Goal: Task Accomplishment & Management: Manage account settings

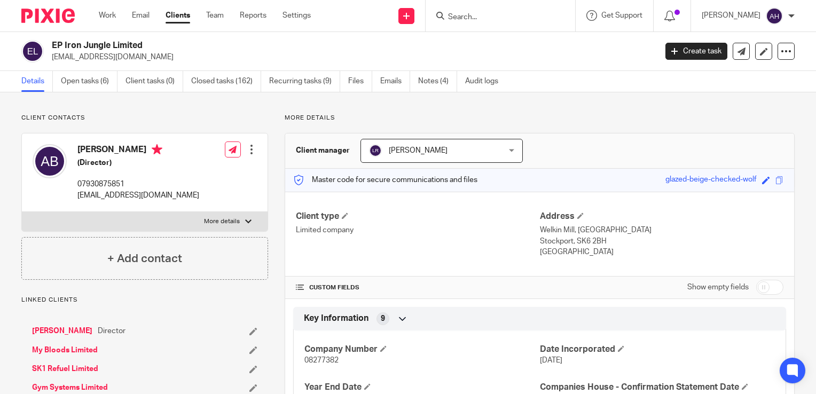
click at [487, 14] on input "Search" at bounding box center [495, 18] width 96 height 10
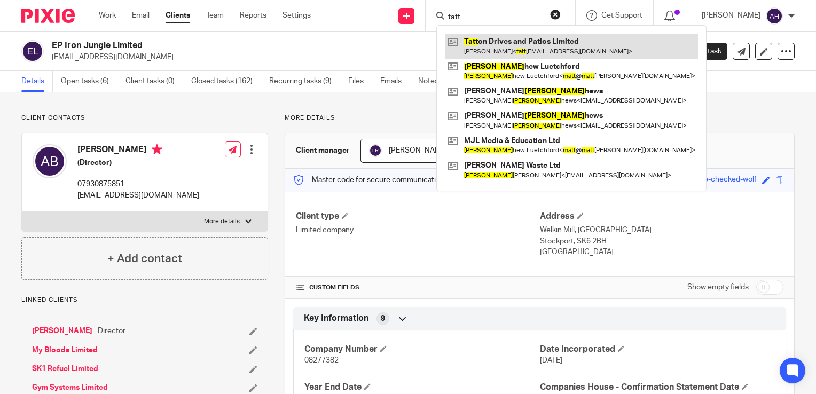
type input "tatt"
click at [511, 45] on link at bounding box center [571, 46] width 253 height 25
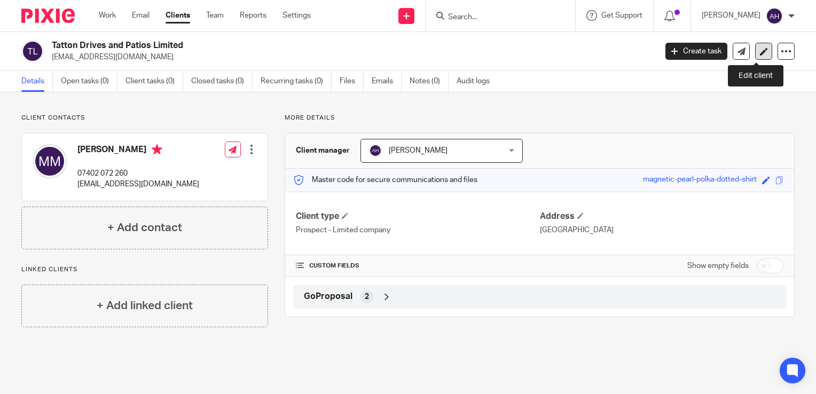
click at [760, 52] on icon at bounding box center [764, 52] width 8 height 8
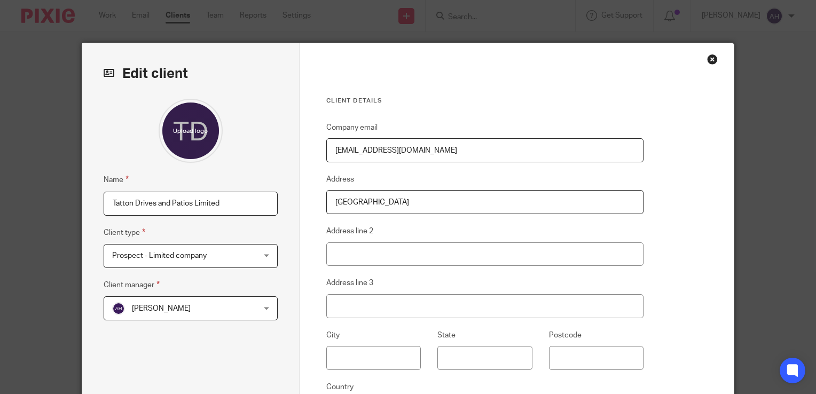
click at [211, 204] on input "Tatton Drives and Patios Limited" at bounding box center [191, 204] width 174 height 24
type input "Tatton Drives and Patios Ltd"
click at [264, 257] on div "Prospect - Limited company Prospect - Limited company" at bounding box center [191, 256] width 174 height 24
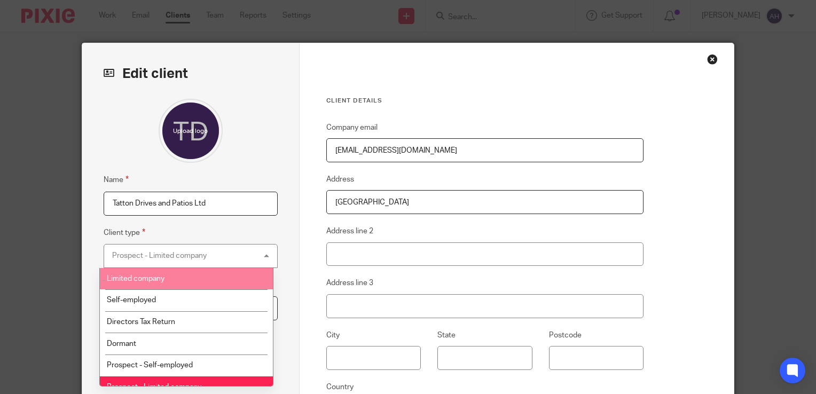
click at [149, 279] on span "Limited company" at bounding box center [136, 278] width 58 height 7
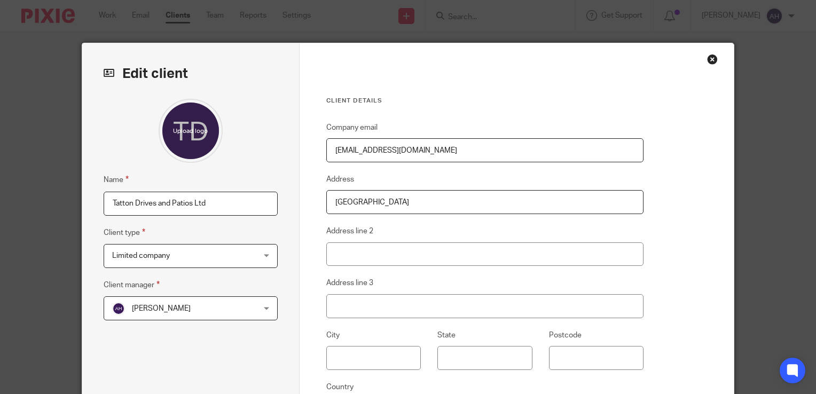
click at [263, 310] on div "Ann Herring Ann Herring" at bounding box center [191, 308] width 174 height 24
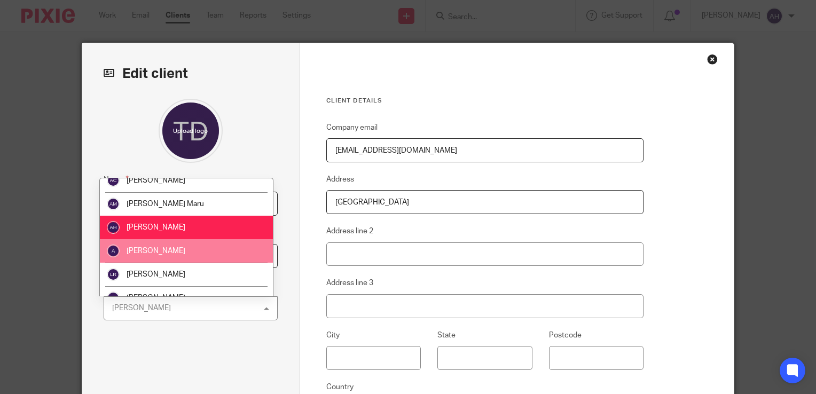
scroll to position [43, 0]
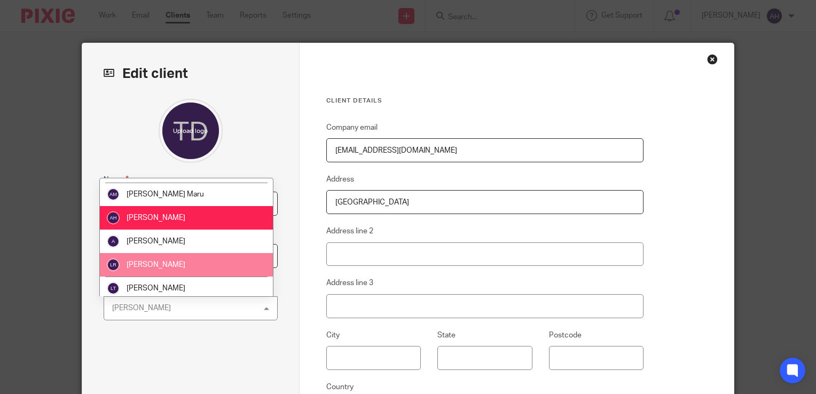
click at [170, 265] on li "Liz Ridley" at bounding box center [186, 264] width 173 height 23
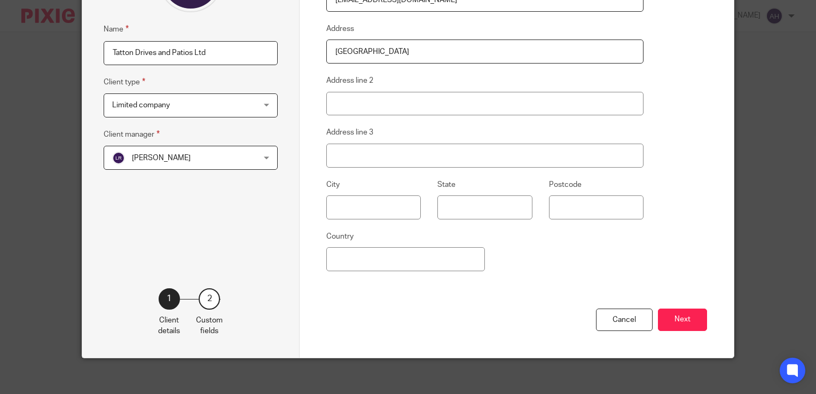
scroll to position [156, 0]
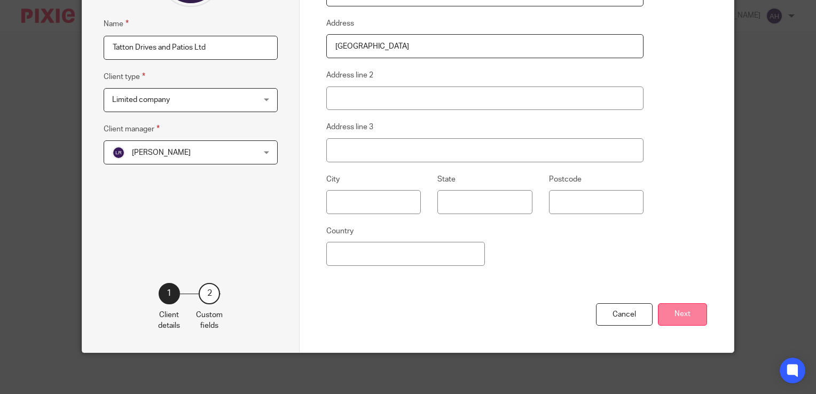
click at [677, 314] on button "Next" at bounding box center [682, 314] width 49 height 23
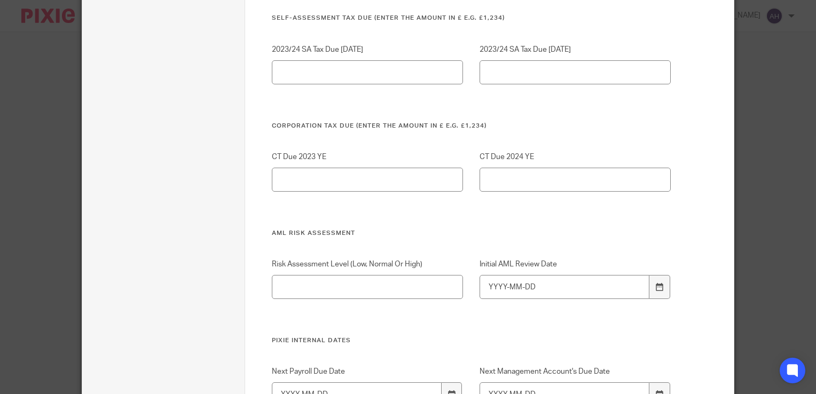
scroll to position [1203, 0]
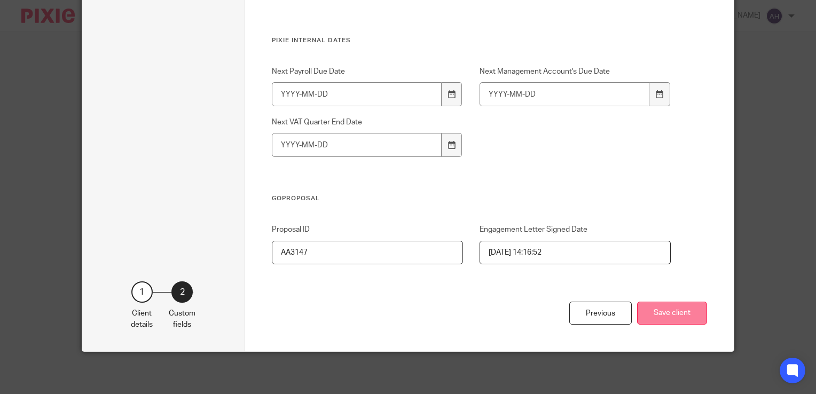
click at [669, 314] on button "Save client" at bounding box center [672, 313] width 70 height 23
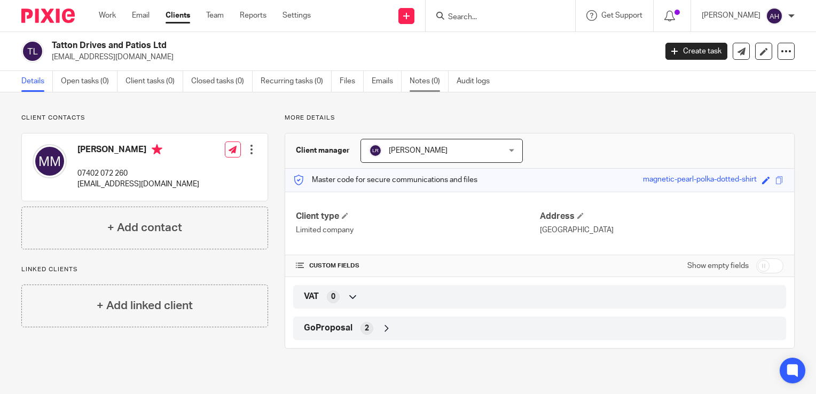
click at [426, 81] on link "Notes (0)" at bounding box center [428, 81] width 39 height 21
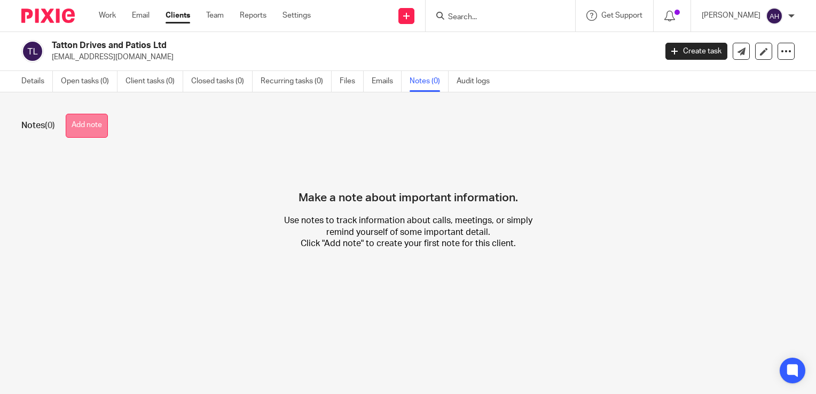
click at [88, 125] on button "Add note" at bounding box center [87, 126] width 42 height 24
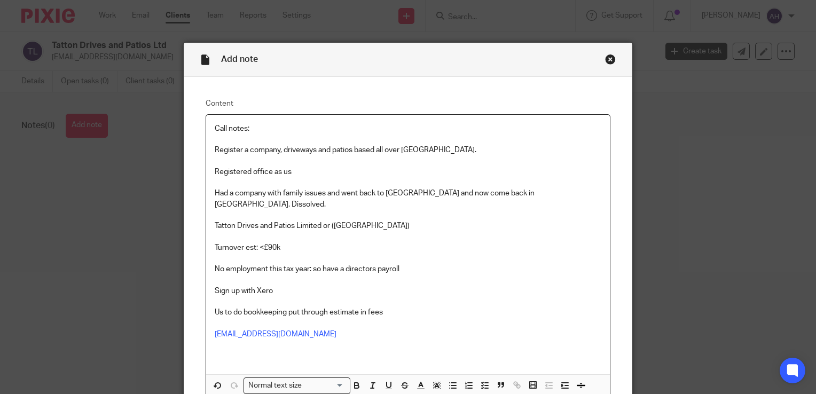
click at [215, 129] on p "Call notes:" at bounding box center [408, 128] width 386 height 11
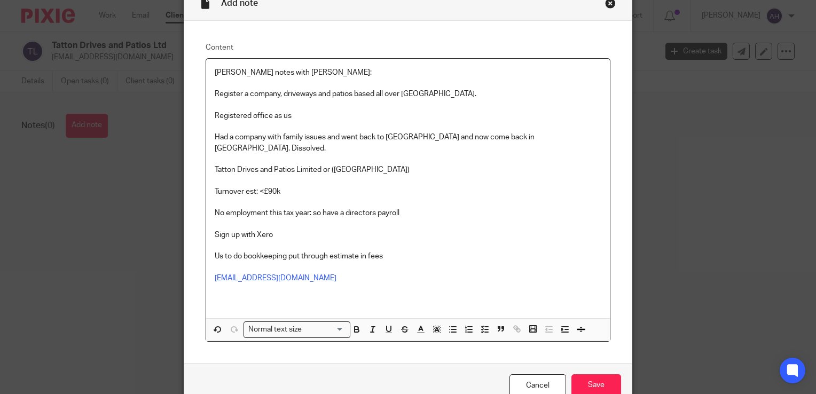
scroll to position [100, 0]
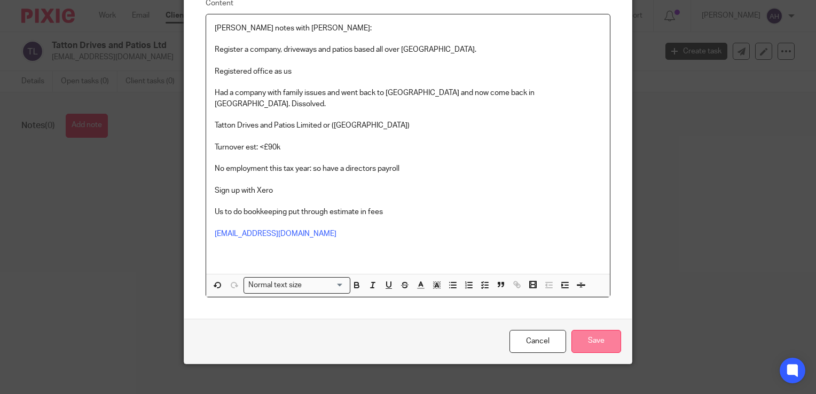
click at [590, 330] on input "Save" at bounding box center [596, 341] width 50 height 23
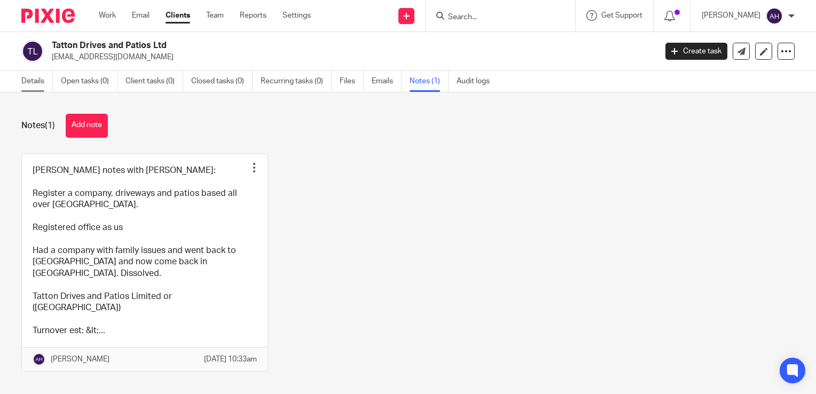
click at [28, 83] on link "Details" at bounding box center [36, 81] width 31 height 21
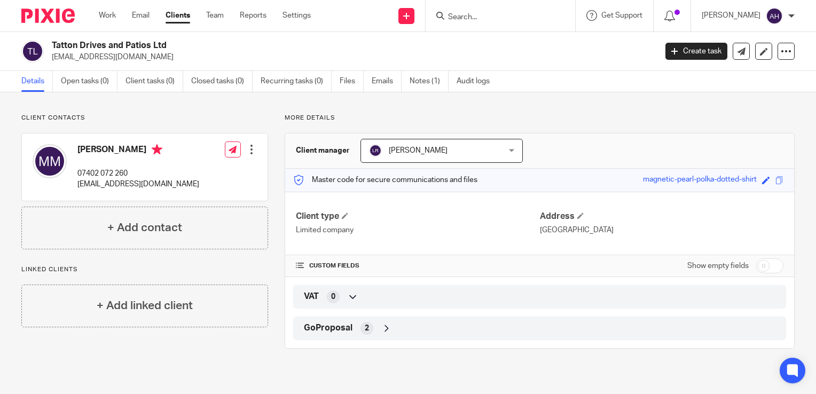
click at [249, 151] on div at bounding box center [251, 149] width 11 height 11
click at [201, 174] on link "Edit contact" at bounding box center [201, 172] width 102 height 15
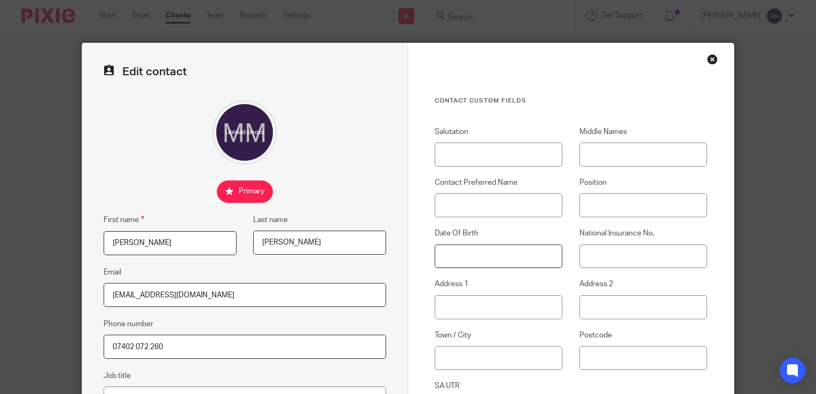
click at [474, 256] on input "Date Of Birth" at bounding box center [499, 256] width 128 height 24
type input "[DATE]"
type input "[STREET_ADDRESS][PERSON_NAME]"
type input "Stockport"
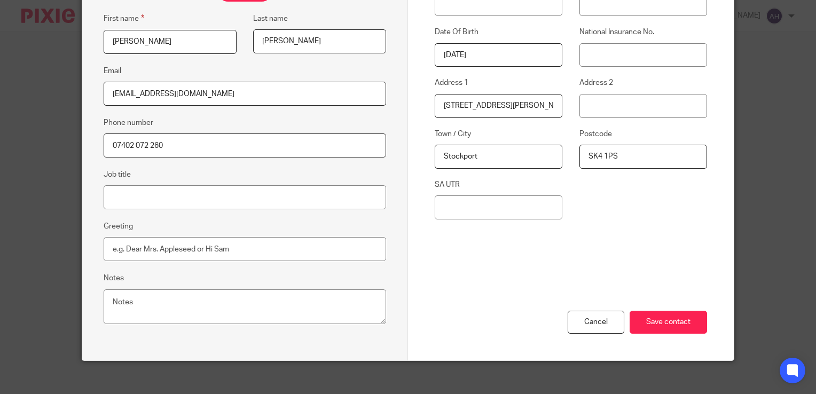
scroll to position [209, 0]
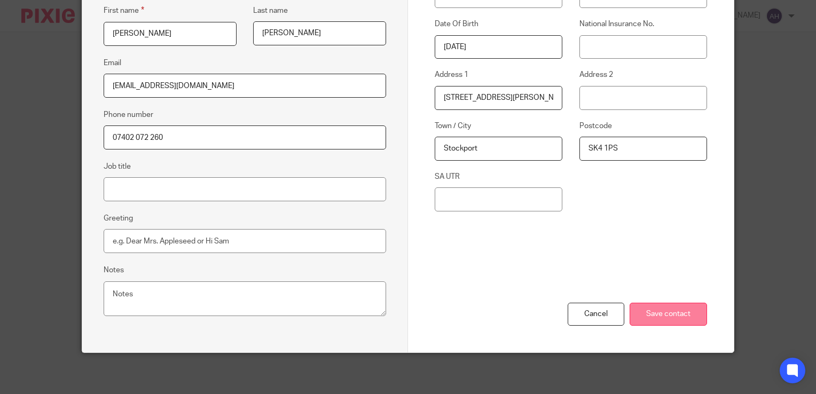
type input "SK4 1PS"
click at [647, 315] on input "Save contact" at bounding box center [667, 314] width 77 height 23
click at [638, 313] on input "Save contact" at bounding box center [667, 314] width 77 height 23
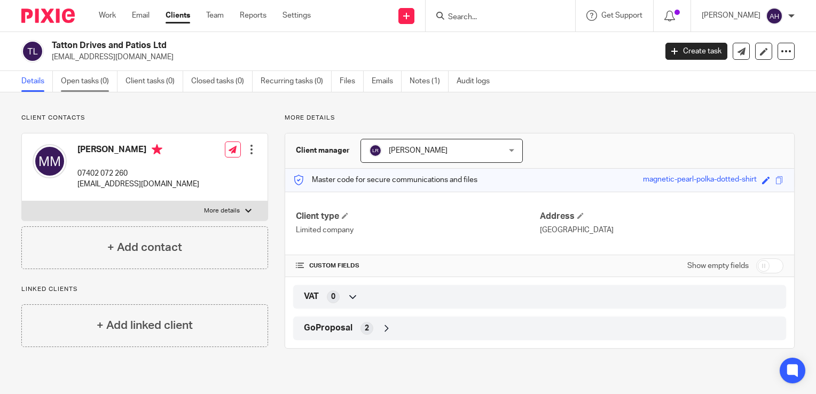
click at [85, 83] on link "Open tasks (0)" at bounding box center [89, 81] width 57 height 21
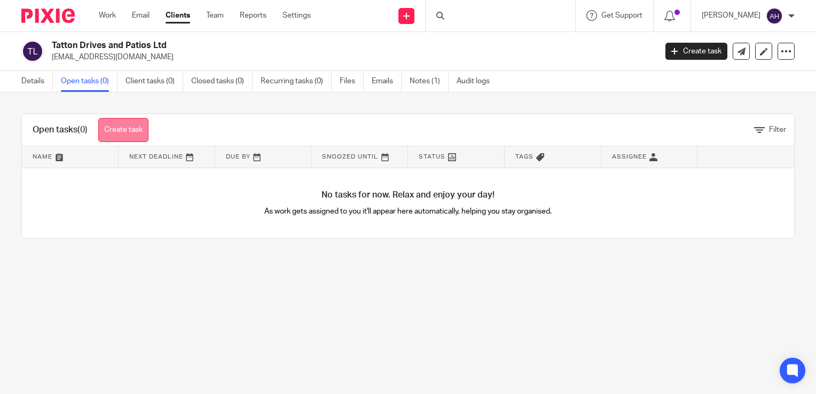
click at [129, 134] on link "Create task" at bounding box center [123, 130] width 50 height 24
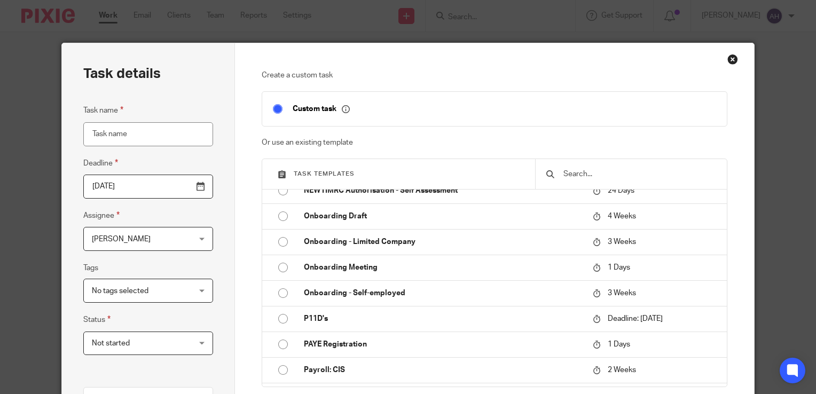
scroll to position [1495, 0]
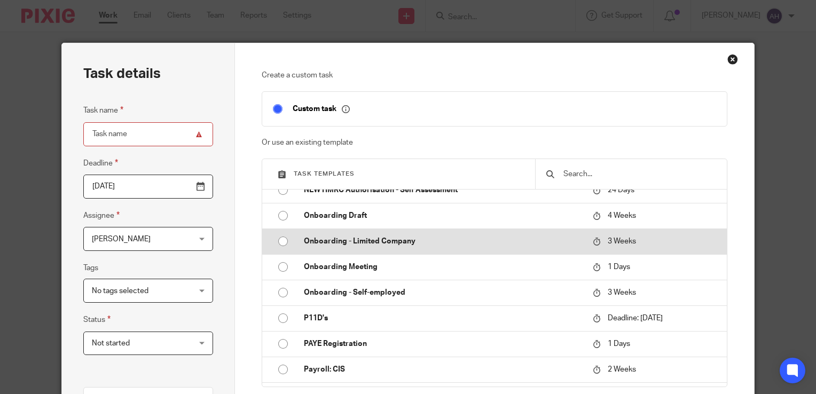
click at [397, 240] on p "Onboarding - Limited Company" at bounding box center [443, 241] width 278 height 11
type input "2025-10-16"
type input "Onboarding - Limited Company"
checkbox input "false"
radio input "true"
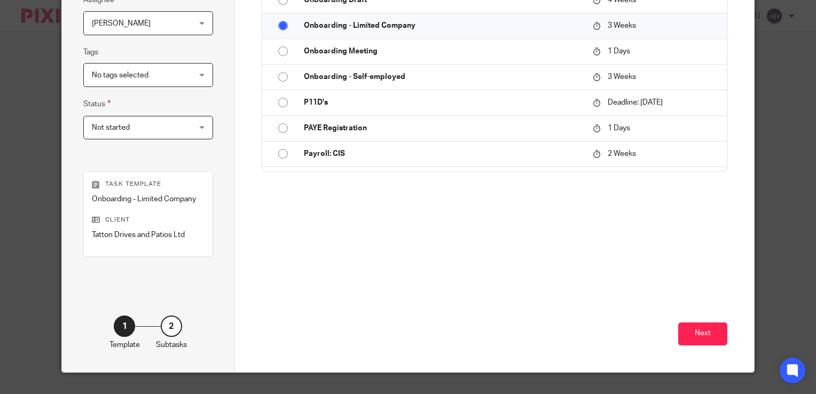
scroll to position [236, 0]
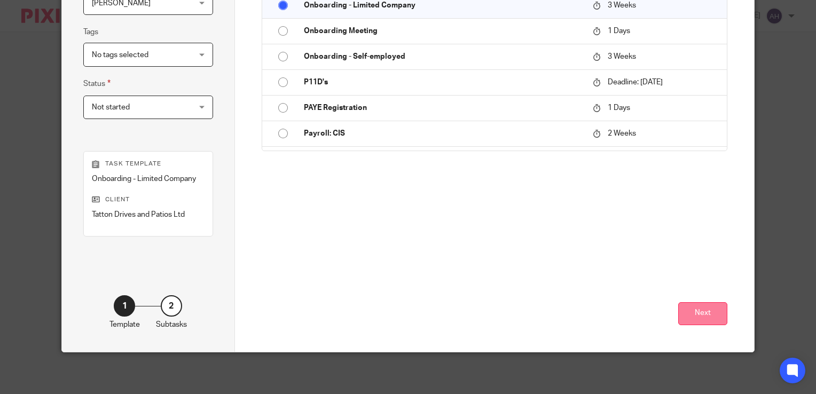
click at [698, 314] on button "Next" at bounding box center [702, 313] width 49 height 23
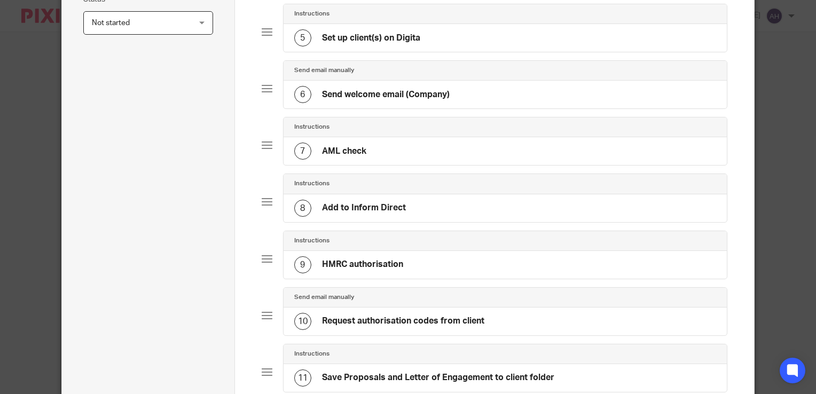
scroll to position [374, 0]
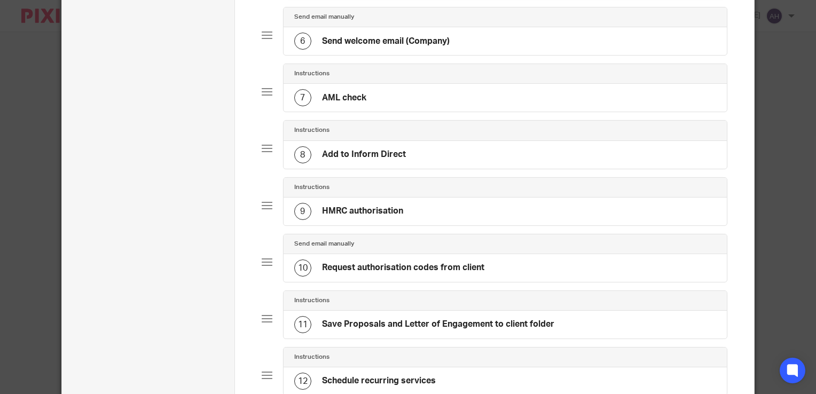
click at [416, 264] on h4 "Request authorisation codes from client" at bounding box center [403, 267] width 162 height 11
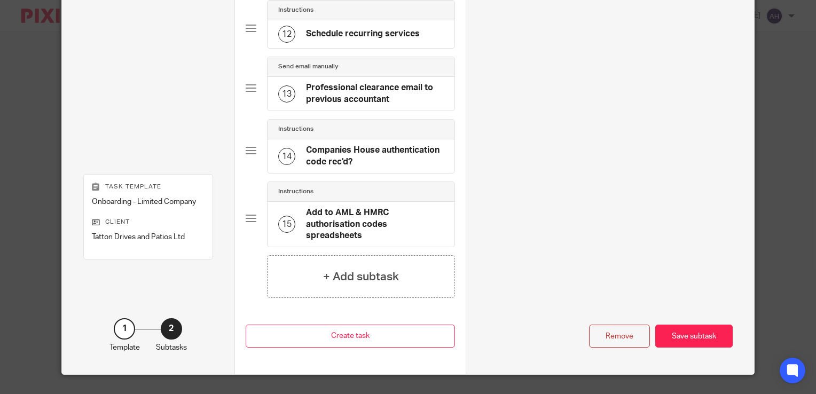
scroll to position [773, 0]
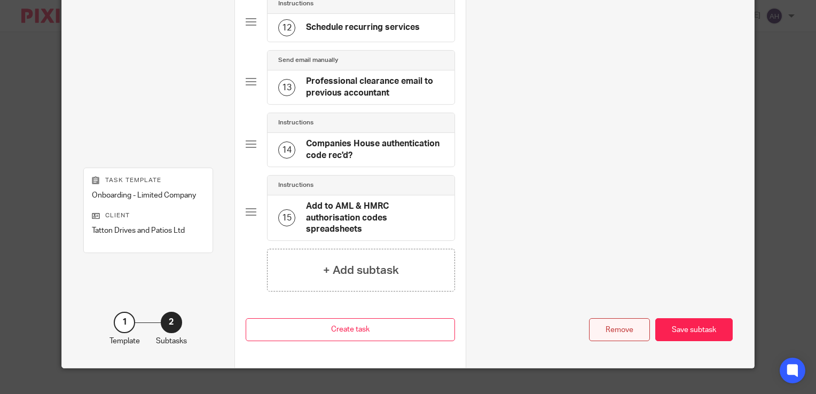
click at [611, 318] on div "Remove" at bounding box center [619, 329] width 61 height 23
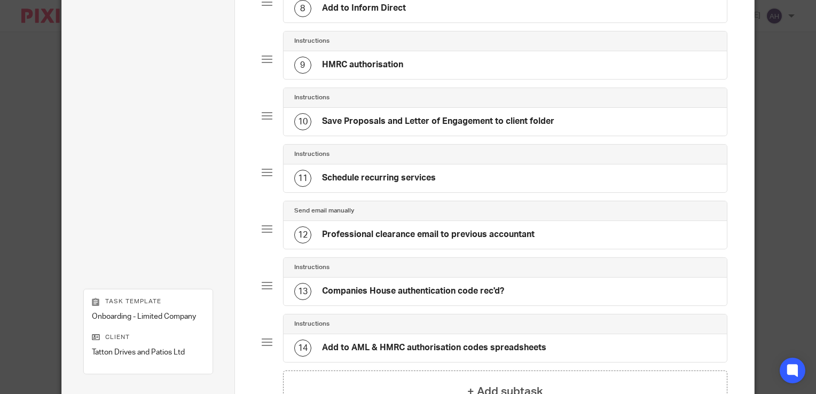
scroll to position [547, 0]
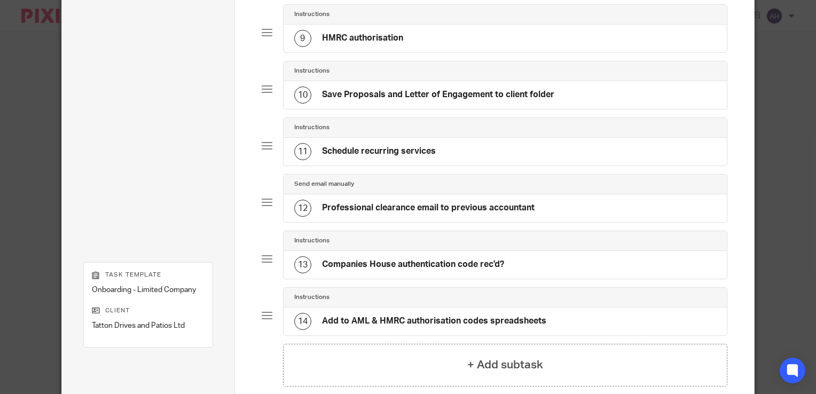
click at [447, 205] on h4 "Professional clearance email to previous accountant" at bounding box center [428, 207] width 212 height 11
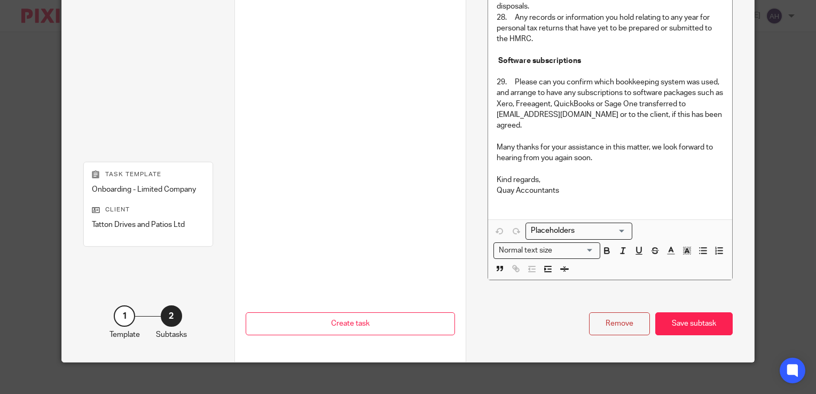
scroll to position [1313, 0]
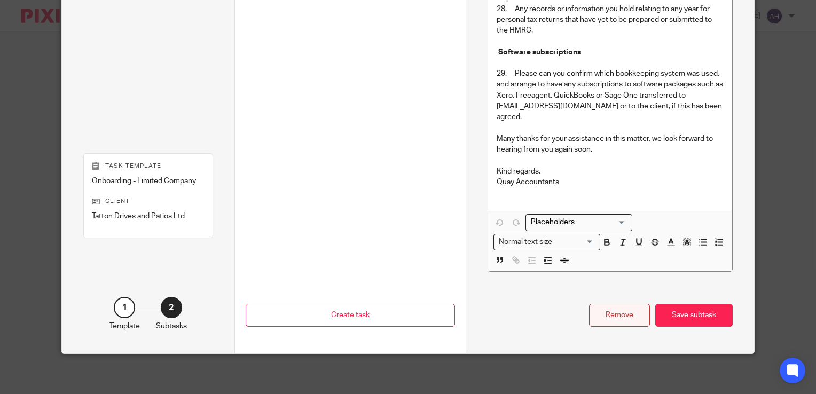
click at [618, 314] on div "Remove" at bounding box center [619, 315] width 61 height 23
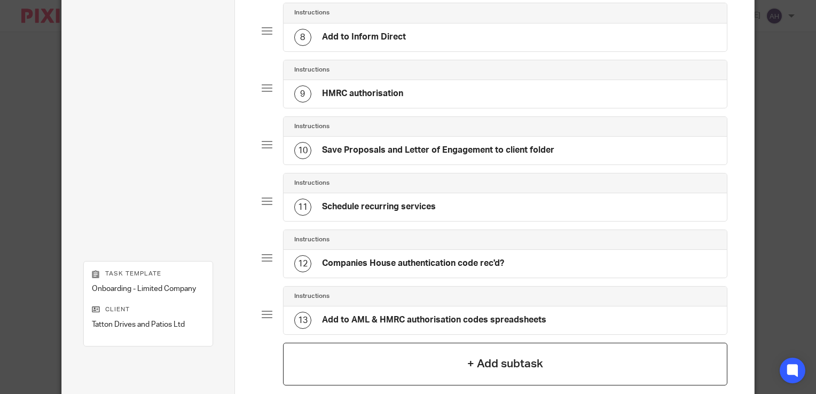
scroll to position [491, 0]
click at [517, 358] on h4 "+ Add subtask" at bounding box center [505, 364] width 76 height 17
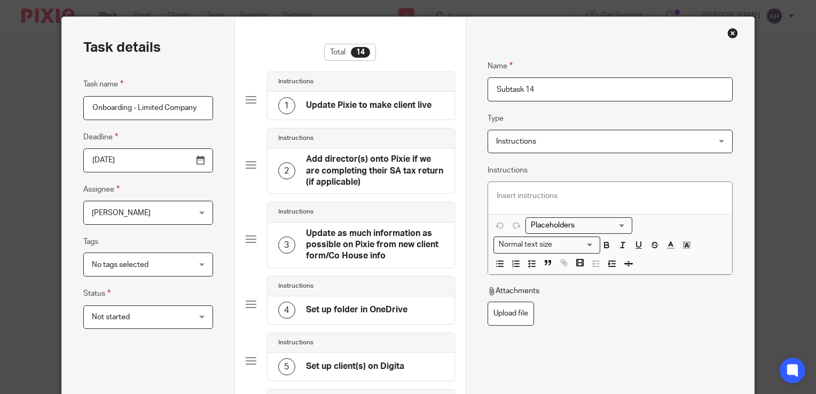
scroll to position [0, 0]
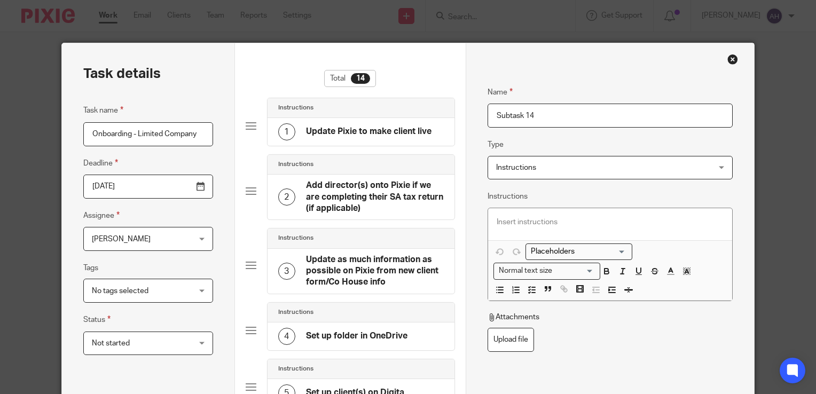
drag, startPoint x: 539, startPoint y: 115, endPoint x: 485, endPoint y: 114, distance: 54.5
click at [487, 114] on input "Subtask 14" at bounding box center [609, 116] width 245 height 24
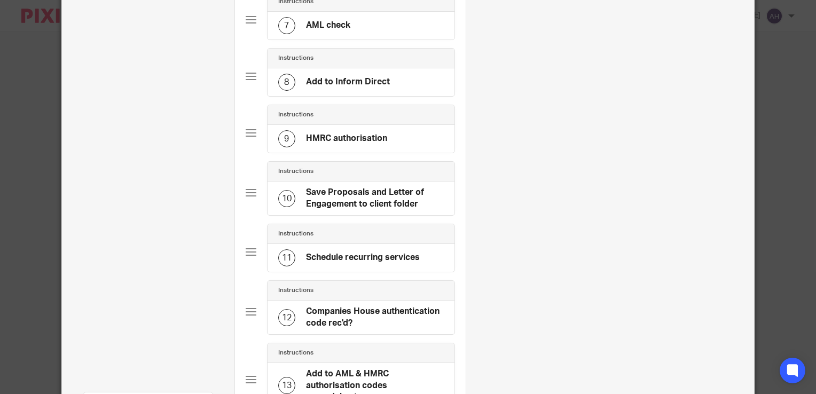
scroll to position [705, 0]
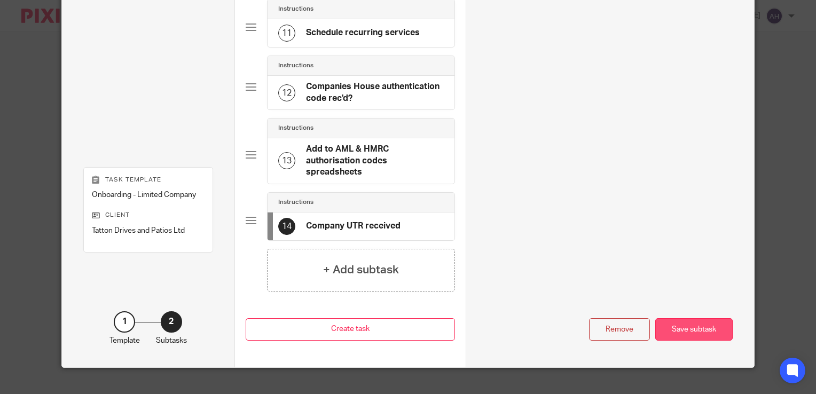
type input "Company UTR received"
click at [682, 318] on div "Save subtask" at bounding box center [693, 329] width 77 height 23
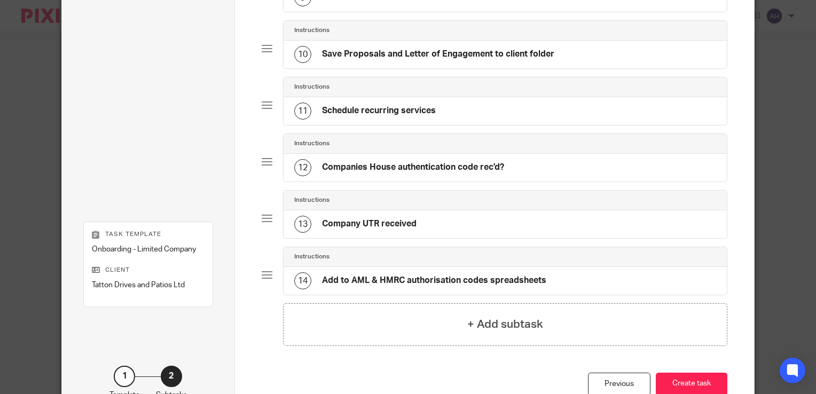
scroll to position [641, 0]
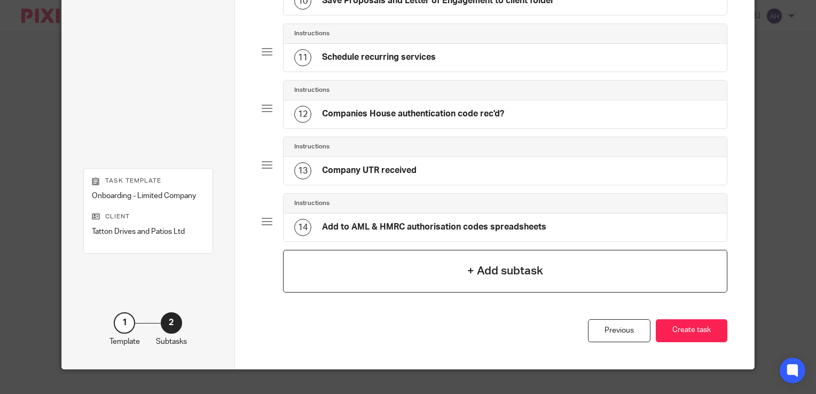
click at [491, 266] on h4 "+ Add subtask" at bounding box center [505, 271] width 76 height 17
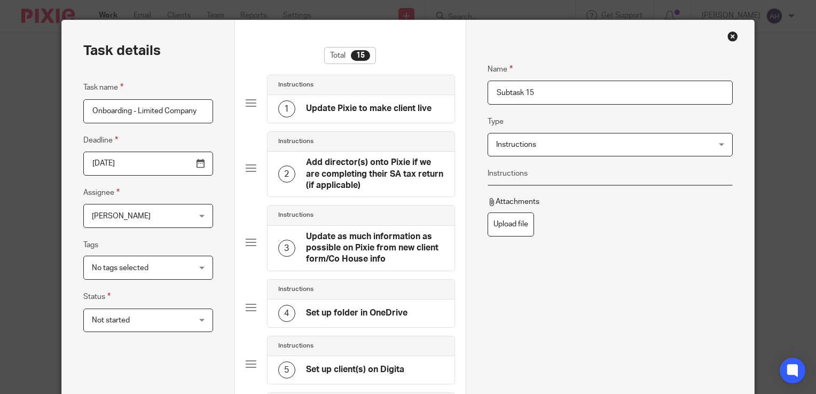
scroll to position [0, 0]
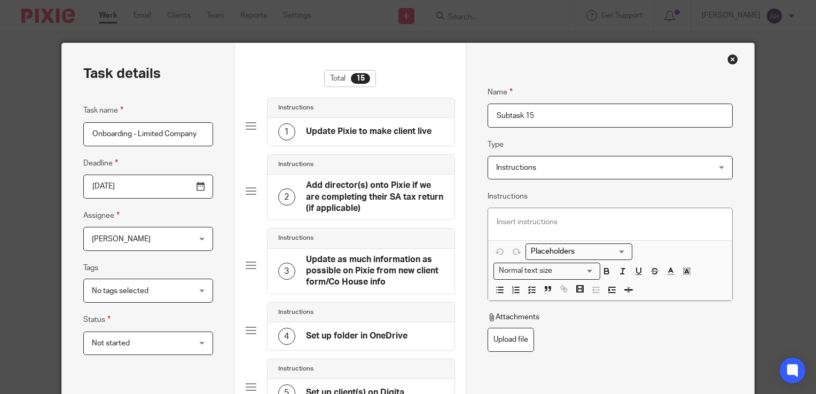
drag, startPoint x: 539, startPoint y: 113, endPoint x: 457, endPoint y: 115, distance: 81.7
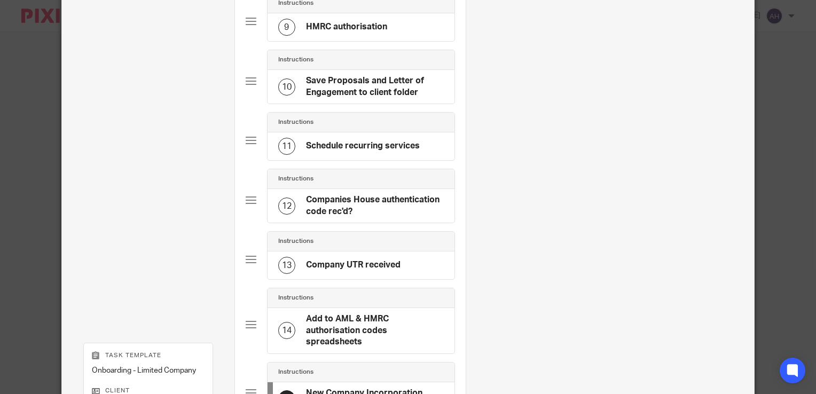
scroll to position [768, 0]
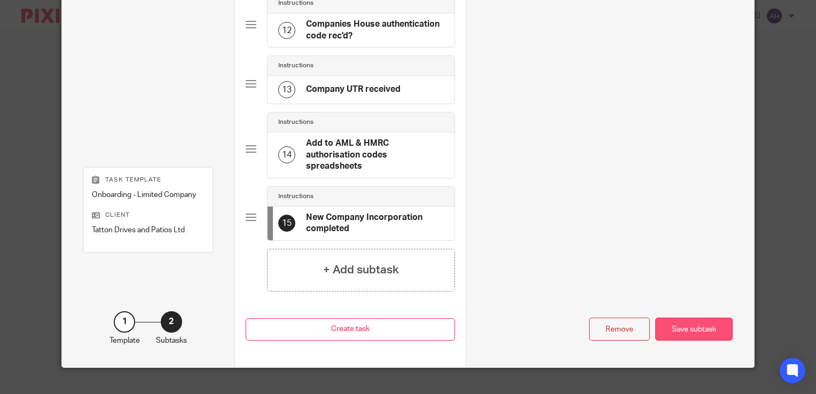
type input "New Company Incorporation completed"
click at [693, 318] on div "Save subtask" at bounding box center [693, 329] width 77 height 23
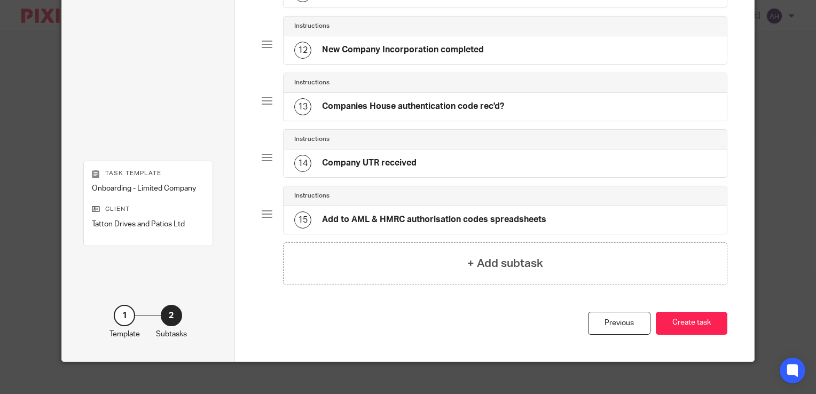
scroll to position [709, 0]
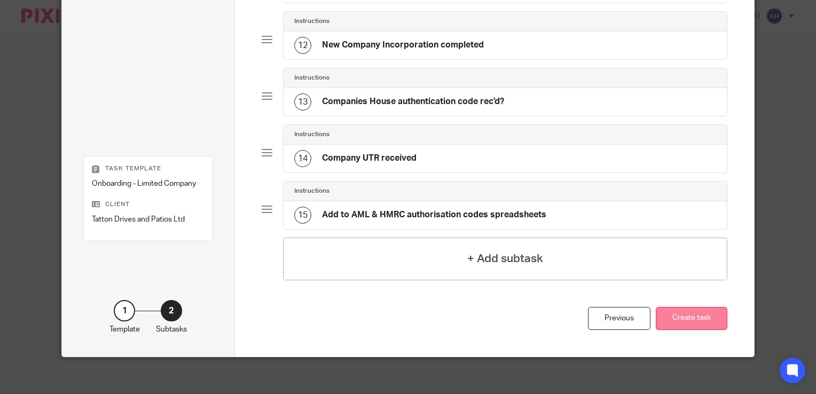
click at [703, 311] on button "Create task" at bounding box center [692, 318] width 72 height 23
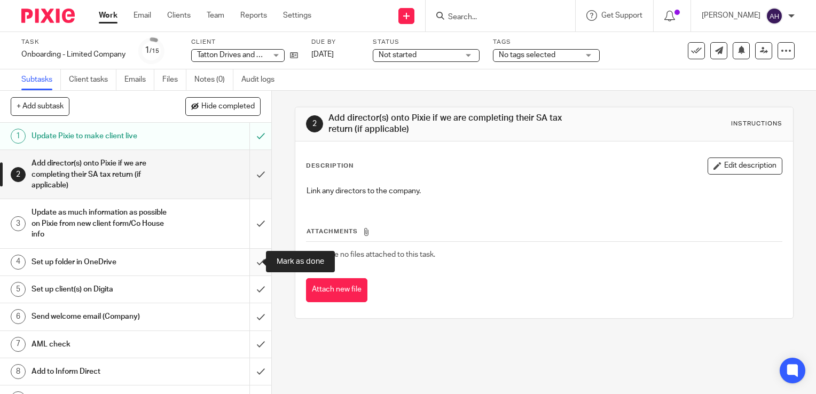
click at [248, 263] on input "submit" at bounding box center [135, 262] width 271 height 27
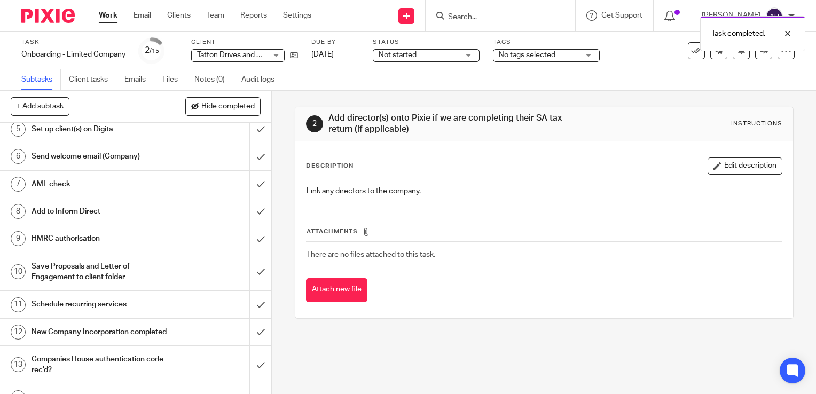
scroll to position [214, 0]
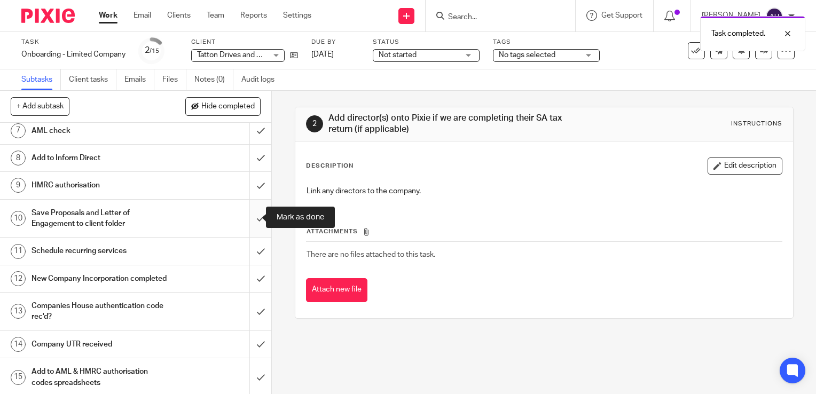
click at [246, 220] on input "submit" at bounding box center [135, 219] width 271 height 38
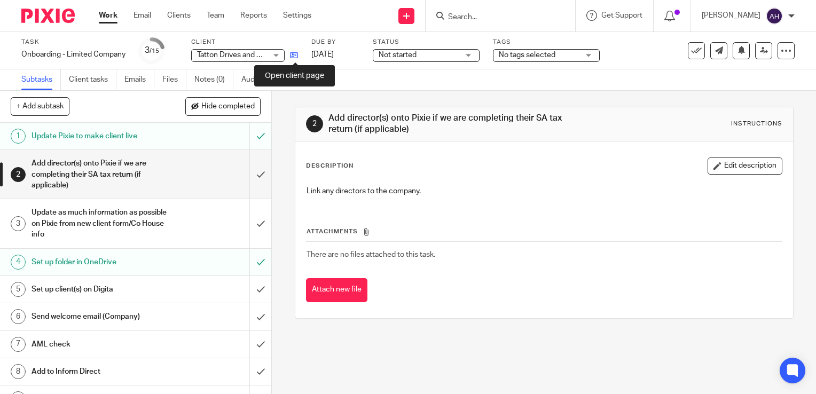
click at [295, 54] on icon at bounding box center [294, 55] width 8 height 8
click at [295, 56] on icon at bounding box center [294, 55] width 8 height 8
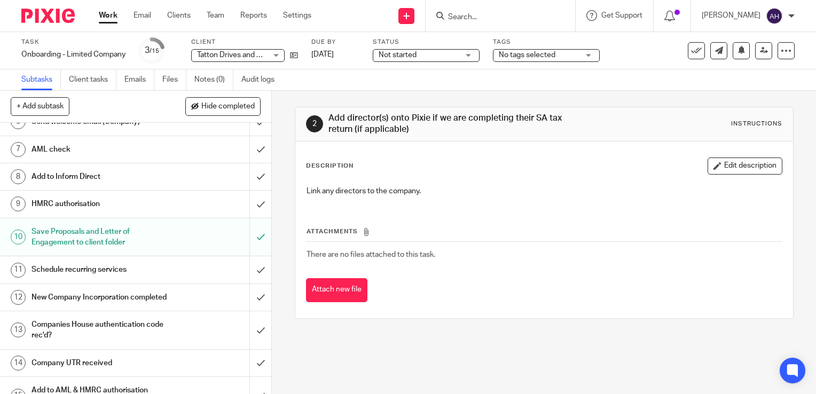
scroll to position [214, 0]
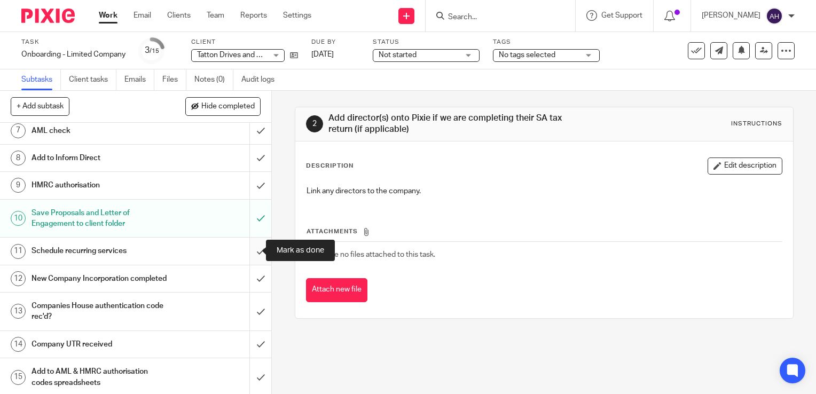
click at [250, 251] on input "submit" at bounding box center [135, 251] width 271 height 27
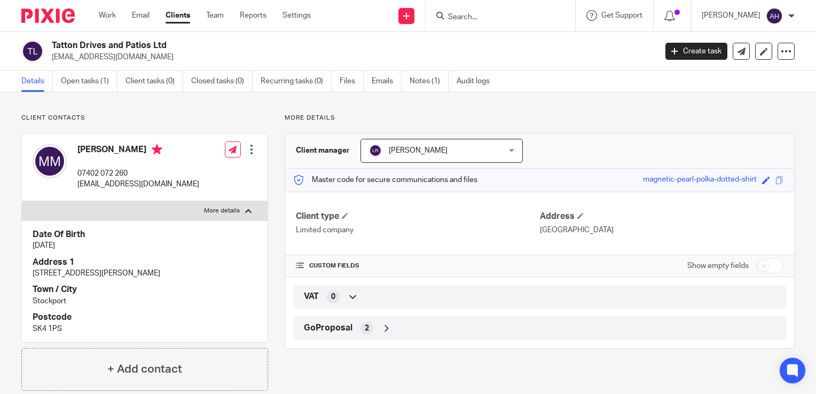
click at [245, 210] on div at bounding box center [248, 211] width 6 height 6
click at [22, 201] on input "More details" at bounding box center [21, 201] width 1 height 1
checkbox input "false"
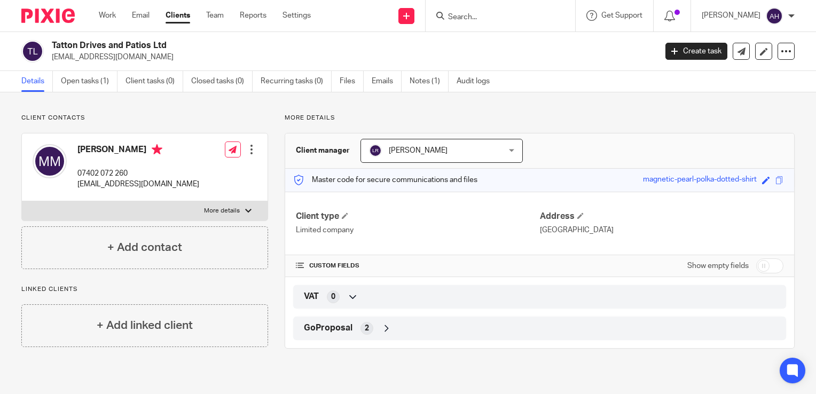
click at [248, 152] on div at bounding box center [251, 149] width 11 height 11
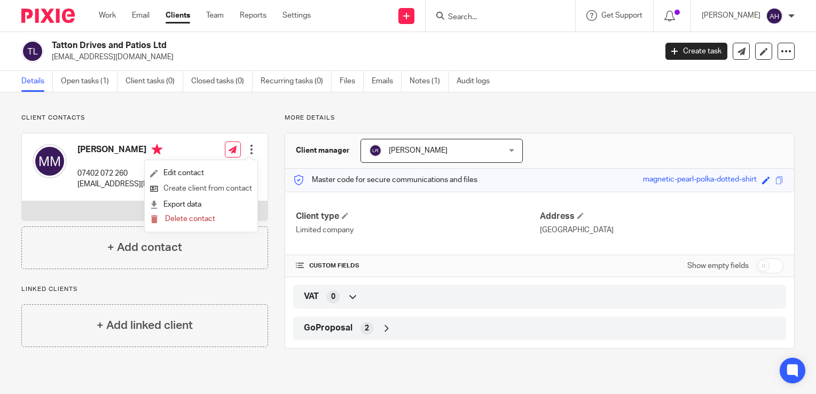
click at [231, 189] on link "Create client from contact" at bounding box center [201, 188] width 102 height 15
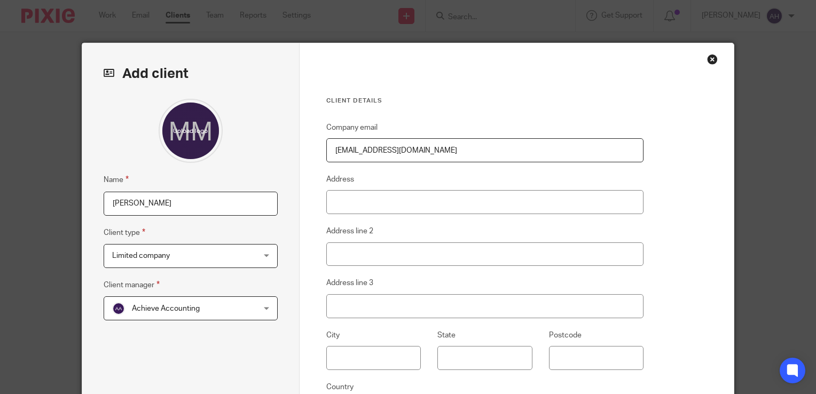
click at [262, 256] on div "Limited company Limited company" at bounding box center [191, 256] width 174 height 24
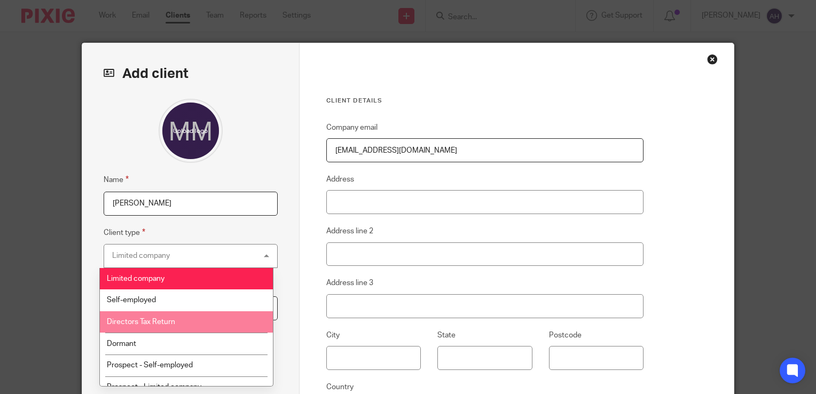
click at [172, 322] on span "Directors Tax Return" at bounding box center [141, 321] width 68 height 7
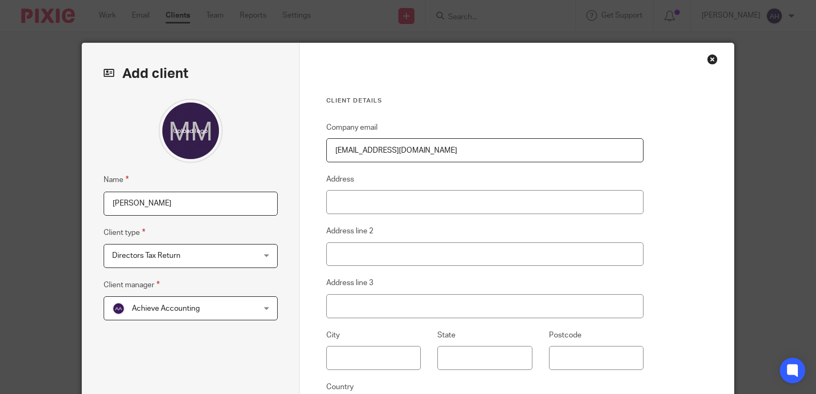
click at [262, 309] on div "Achieve Accounting Achieve Accounting" at bounding box center [191, 308] width 174 height 24
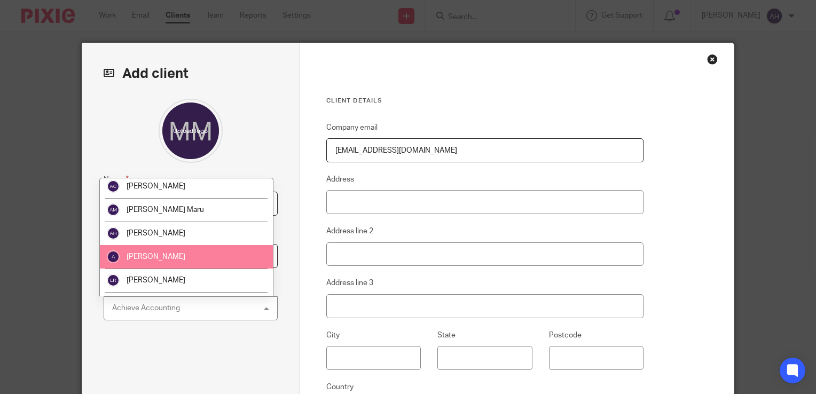
scroll to position [53, 0]
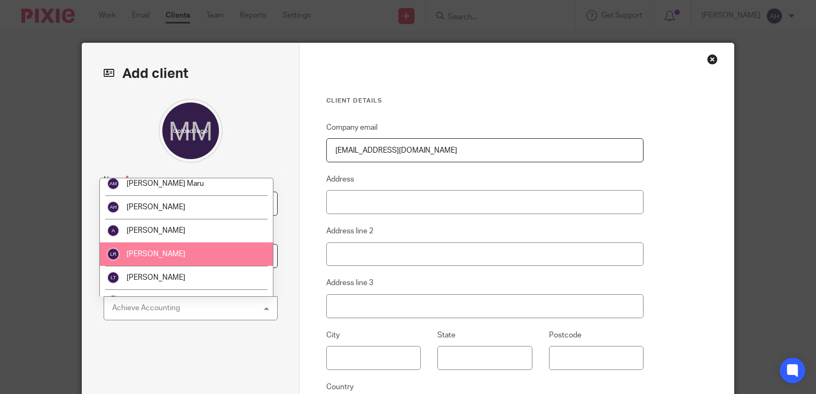
click at [177, 251] on li "Liz Ridley" at bounding box center [186, 253] width 173 height 23
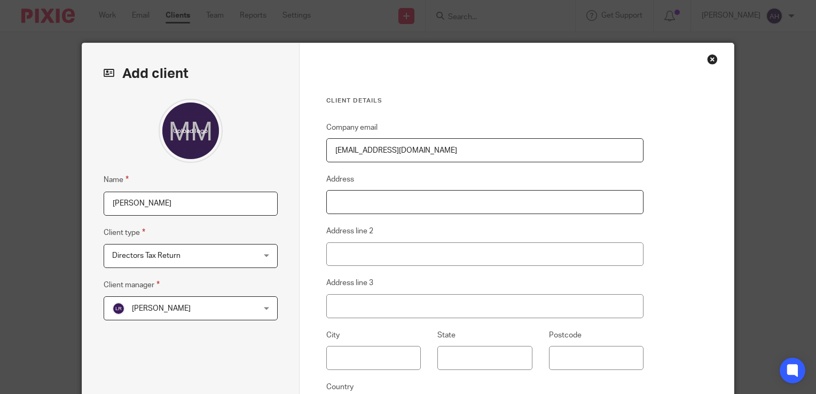
click at [395, 204] on input "Address" at bounding box center [485, 202] width 318 height 24
type input "[STREET_ADDRESS][PERSON_NAME]"
type input "Stockport"
type input "SK4 1PS"
type input "United Kingdom"
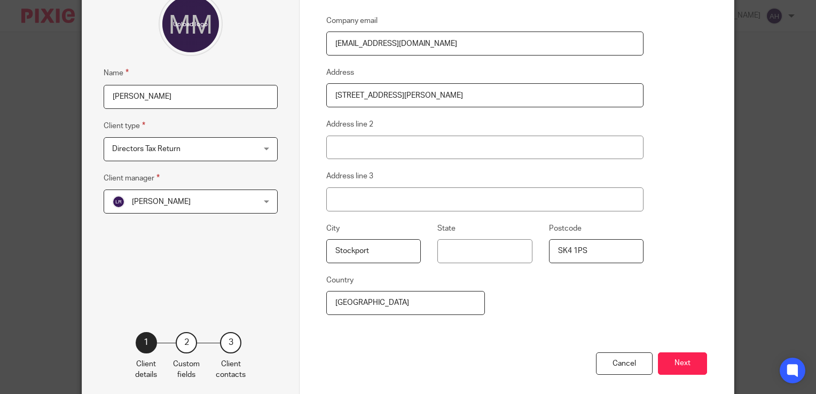
scroll to position [156, 0]
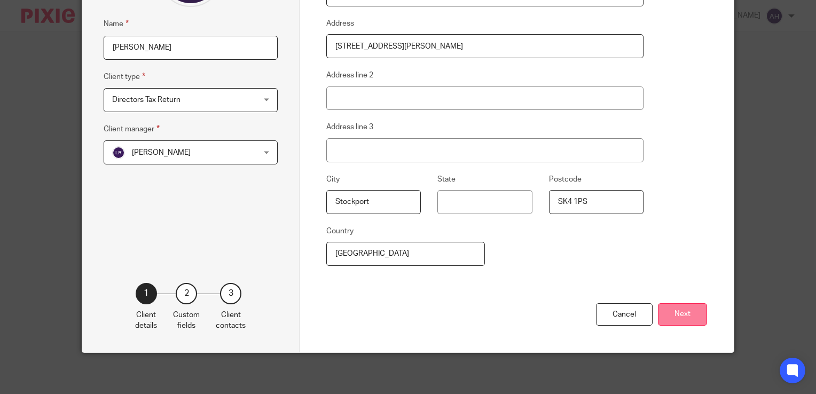
click at [681, 315] on button "Next" at bounding box center [682, 314] width 49 height 23
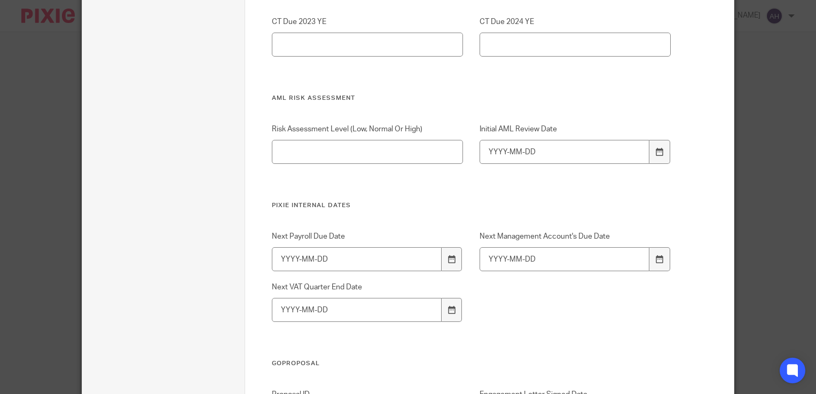
scroll to position [1203, 0]
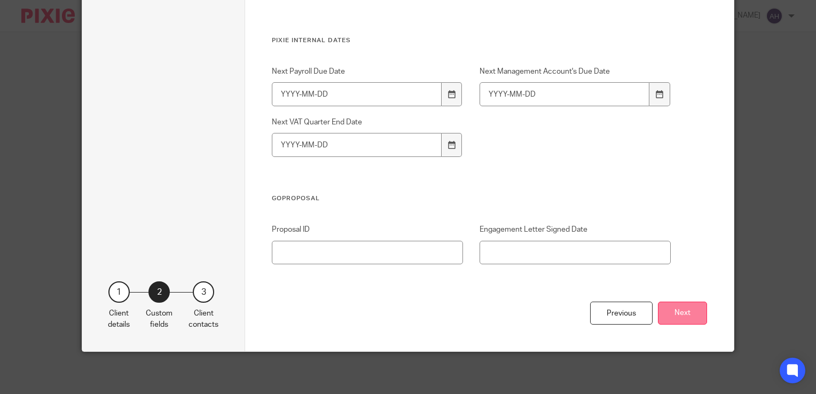
click at [677, 313] on button "Next" at bounding box center [682, 313] width 49 height 23
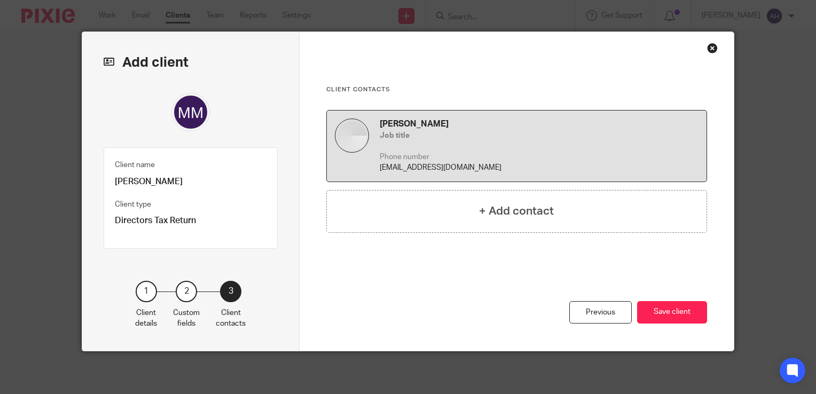
scroll to position [10, 0]
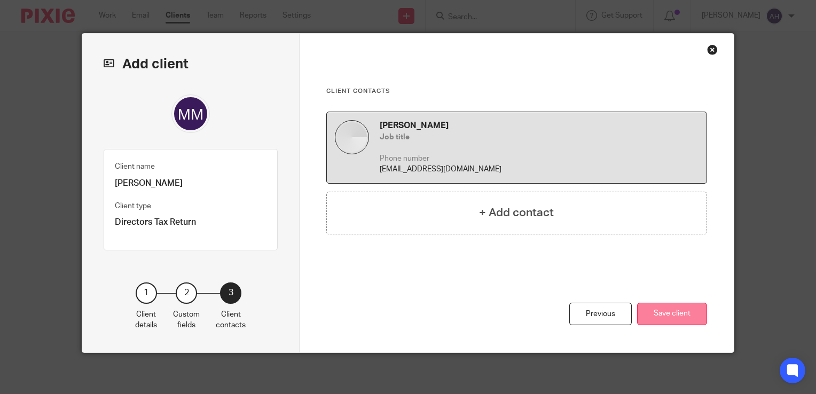
click at [670, 313] on button "Save client" at bounding box center [672, 314] width 70 height 23
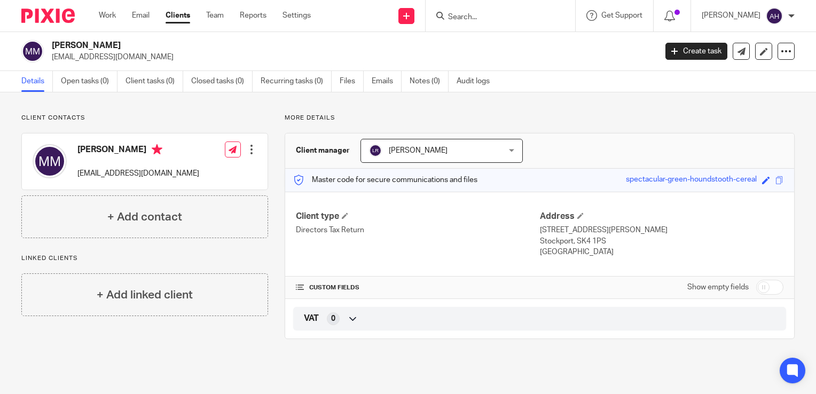
click at [247, 153] on div at bounding box center [251, 149] width 11 height 11
click at [188, 172] on link "Edit contact" at bounding box center [201, 172] width 102 height 15
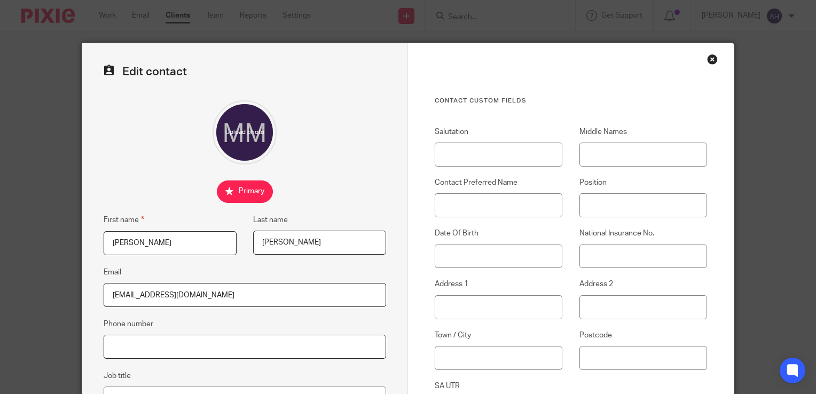
click at [133, 349] on input "Phone number" at bounding box center [245, 347] width 282 height 24
type input "07402 072260"
click at [460, 254] on input "Date Of Birth" at bounding box center [499, 256] width 128 height 24
type input "21/9/2002"
click at [462, 304] on input "Address 1" at bounding box center [499, 307] width 128 height 24
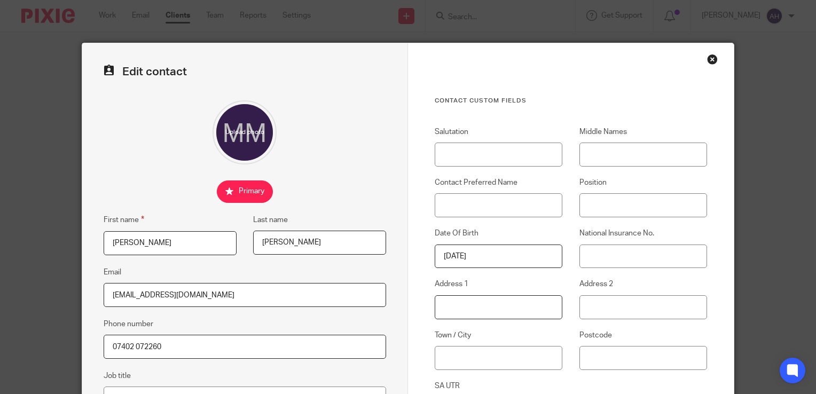
type input "39 Reuben Street"
type input "Stockport"
type input "SK4 1PS"
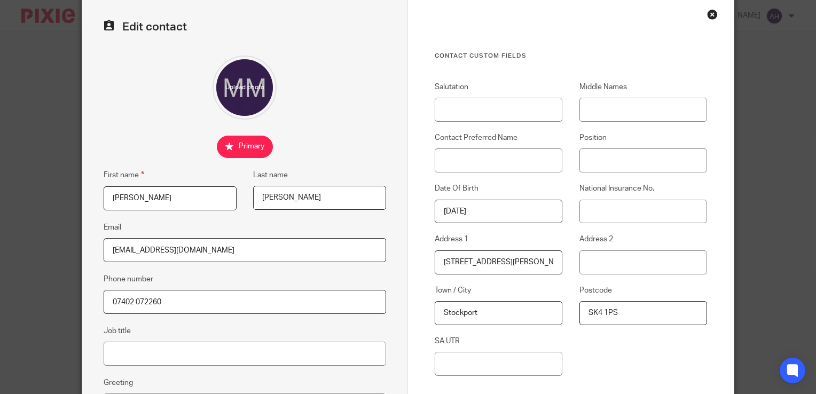
scroll to position [209, 0]
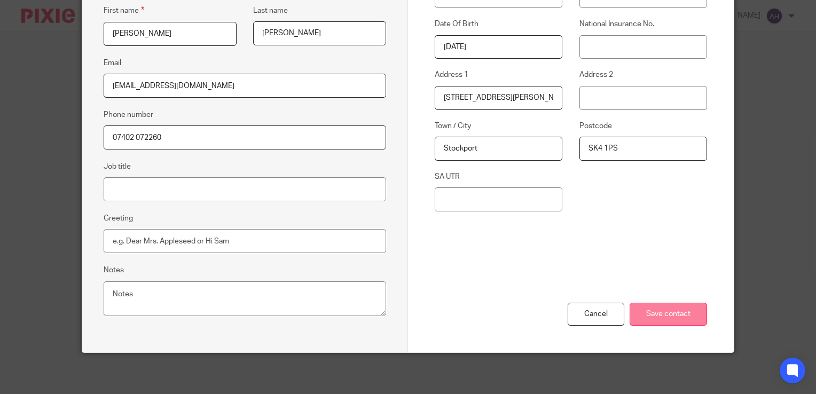
click at [657, 311] on input "Save contact" at bounding box center [667, 314] width 77 height 23
click at [641, 312] on input "Save contact" at bounding box center [667, 314] width 77 height 23
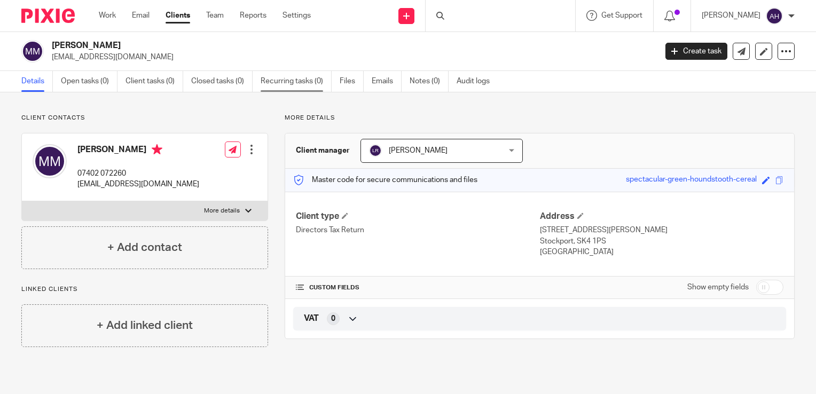
click at [290, 82] on link "Recurring tasks (0)" at bounding box center [296, 81] width 71 height 21
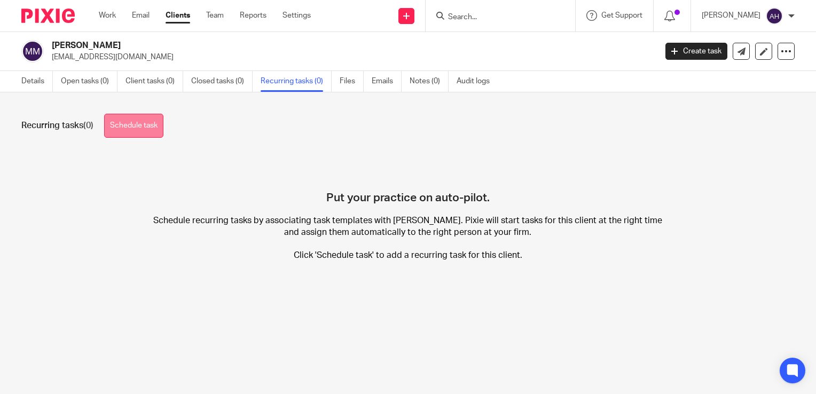
click at [130, 123] on link "Schedule task" at bounding box center [133, 126] width 59 height 24
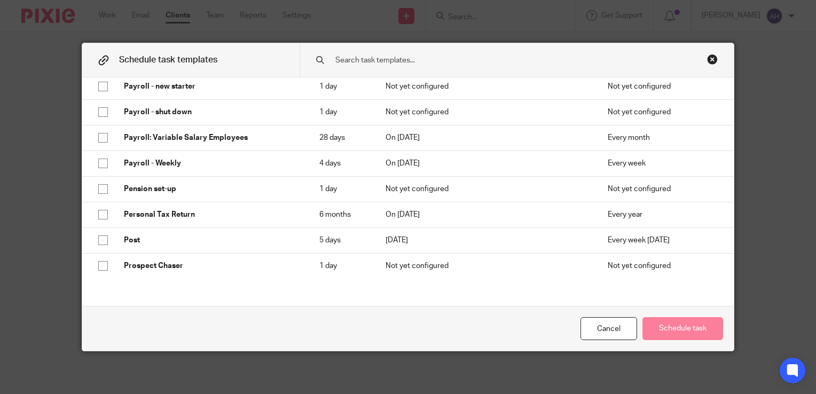
scroll to position [1975, 0]
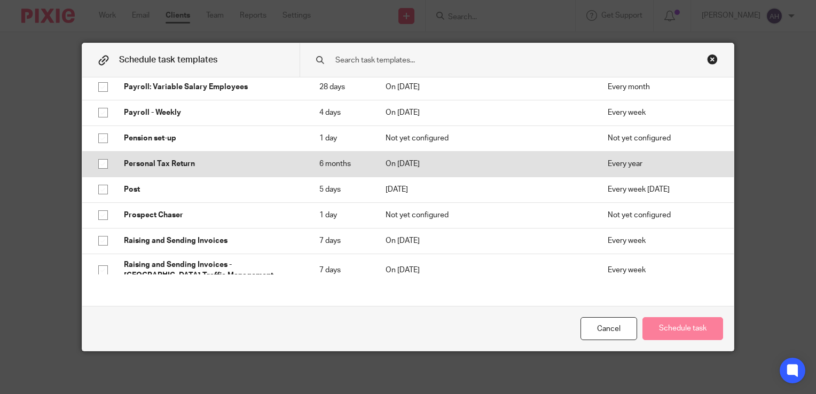
click at [188, 169] on p "Personal Tax Return" at bounding box center [211, 164] width 174 height 11
checkbox input "true"
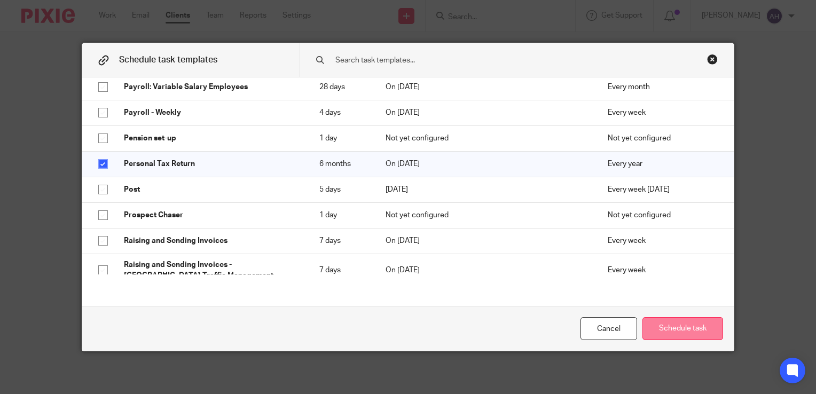
click at [682, 330] on button "Schedule task" at bounding box center [682, 328] width 81 height 23
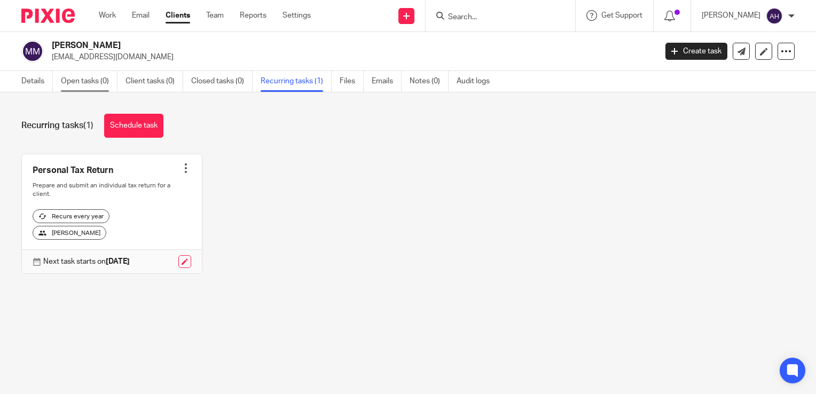
click at [78, 82] on link "Open tasks (0)" at bounding box center [89, 81] width 57 height 21
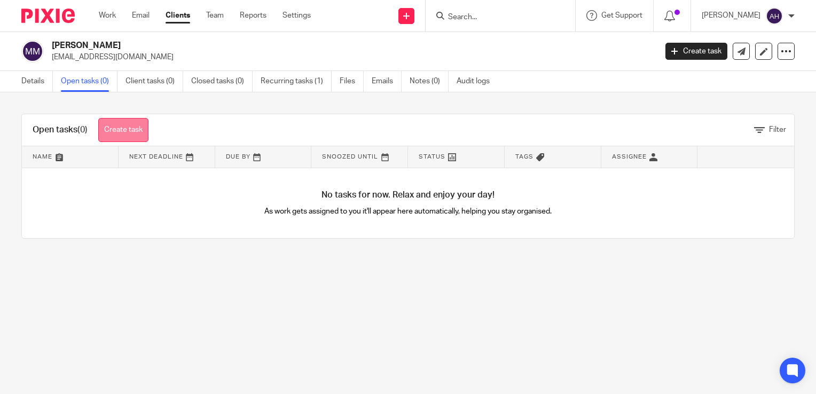
click at [126, 128] on link "Create task" at bounding box center [123, 130] width 50 height 24
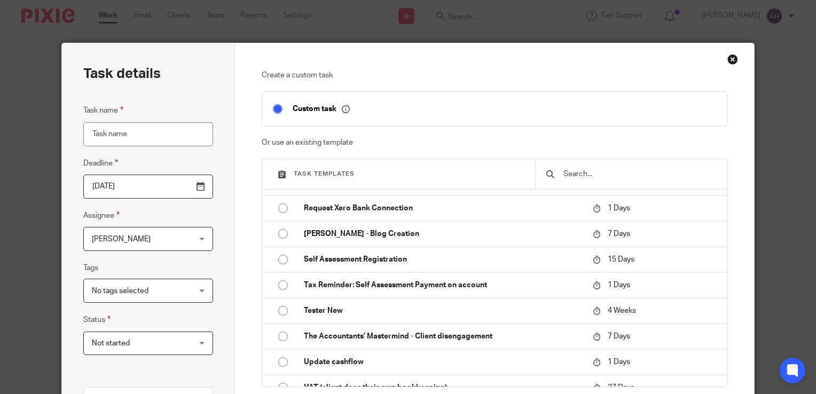
scroll to position [2189, 0]
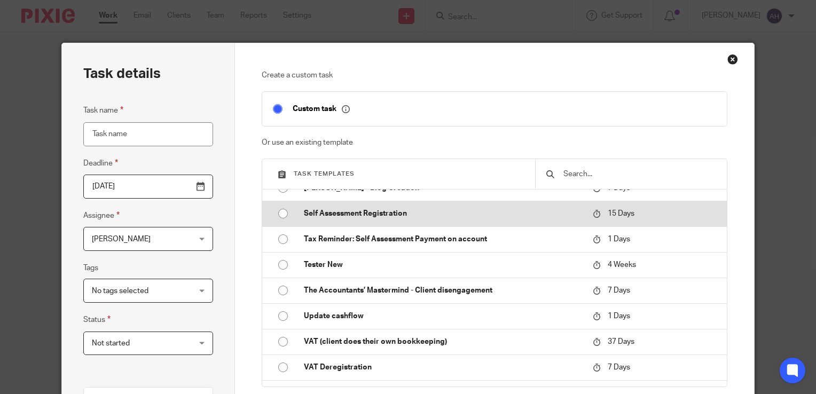
click at [419, 218] on p "Self Assessment Registration" at bounding box center [443, 213] width 278 height 11
type input "[DATE]"
type input "Self Assessment Registration"
checkbox input "false"
radio input "true"
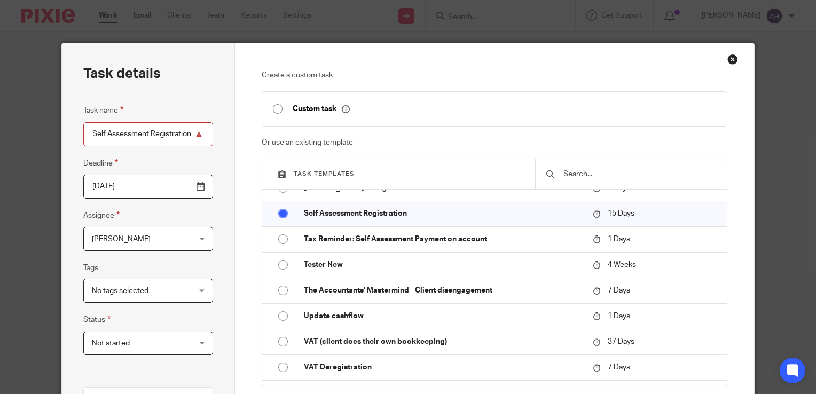
click at [199, 239] on div "[PERSON_NAME] [PERSON_NAME]" at bounding box center [148, 239] width 130 height 24
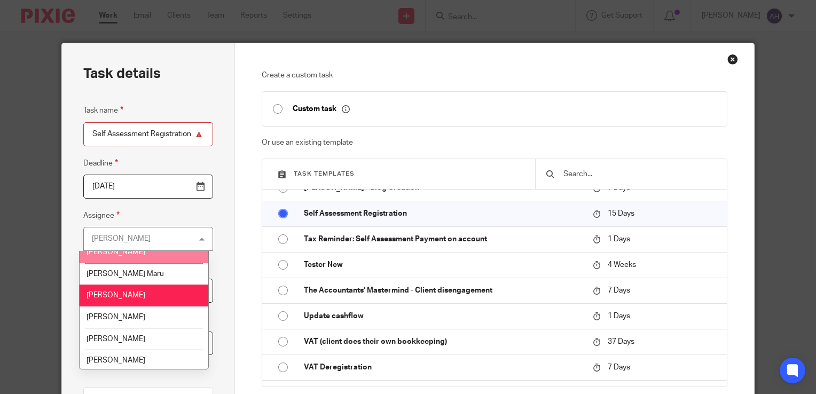
scroll to position [100, 0]
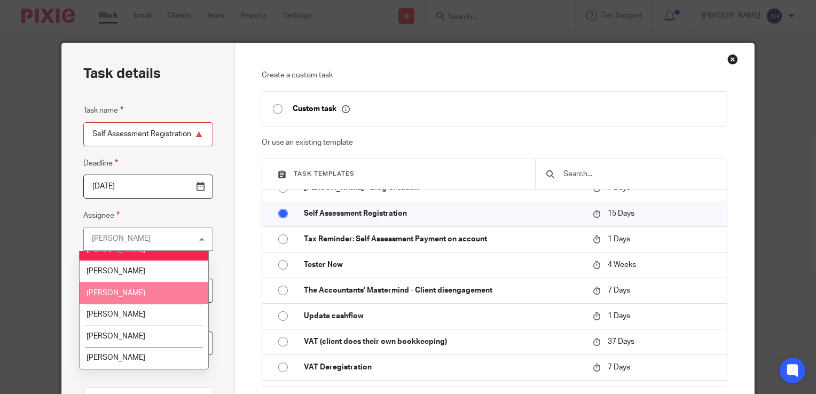
click at [124, 291] on li "[PERSON_NAME]" at bounding box center [144, 293] width 129 height 22
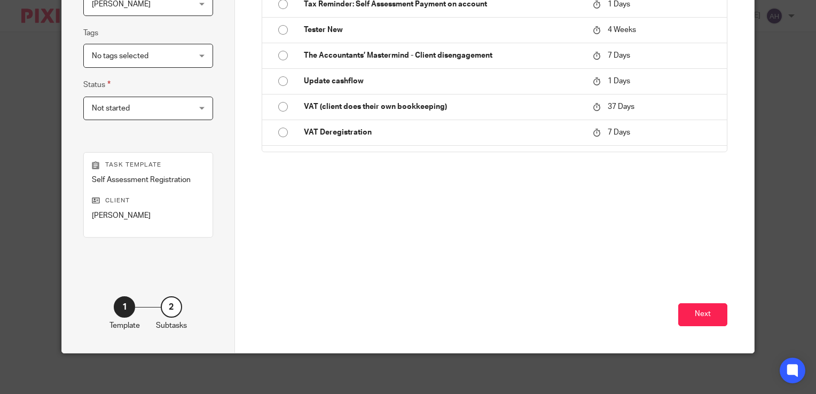
scroll to position [236, 0]
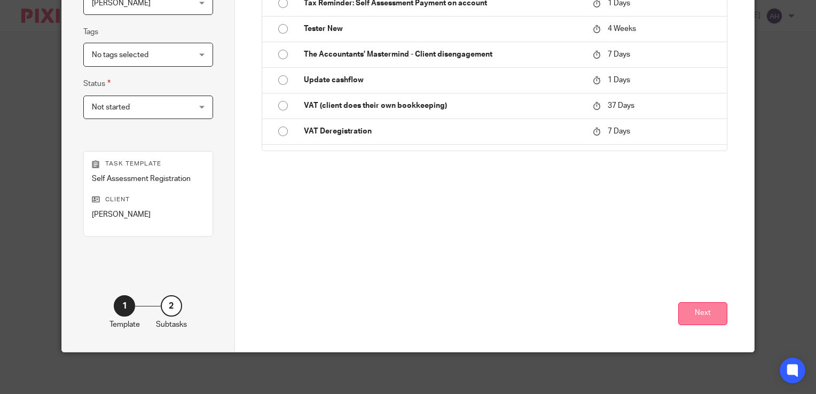
click at [698, 310] on button "Next" at bounding box center [702, 313] width 49 height 23
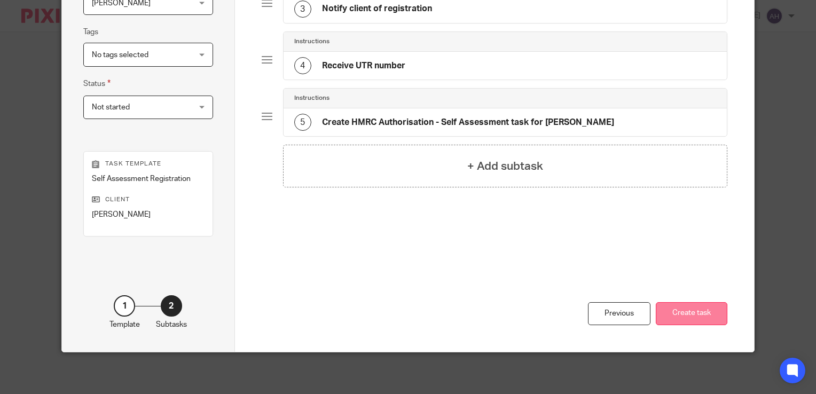
click at [696, 314] on button "Create task" at bounding box center [692, 313] width 72 height 23
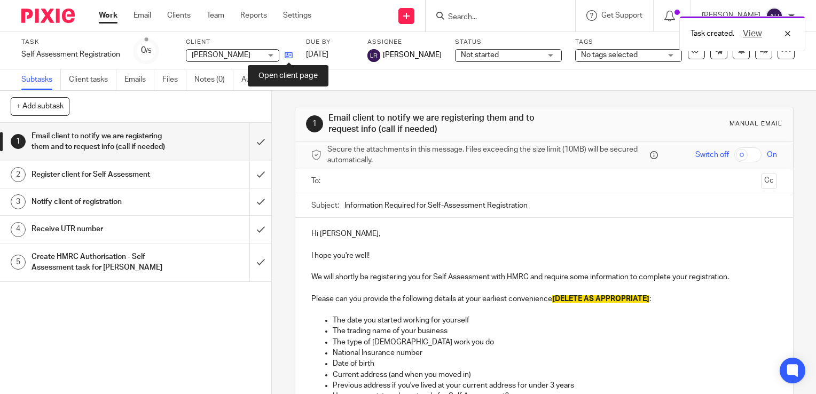
click at [288, 56] on icon at bounding box center [289, 55] width 8 height 8
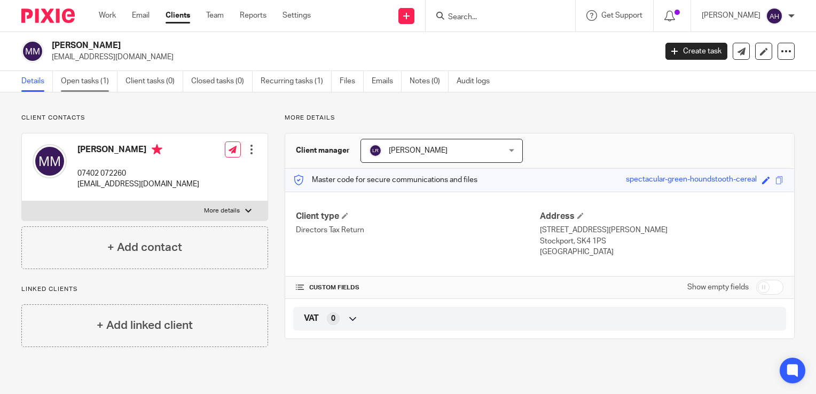
click at [87, 80] on link "Open tasks (1)" at bounding box center [89, 81] width 57 height 21
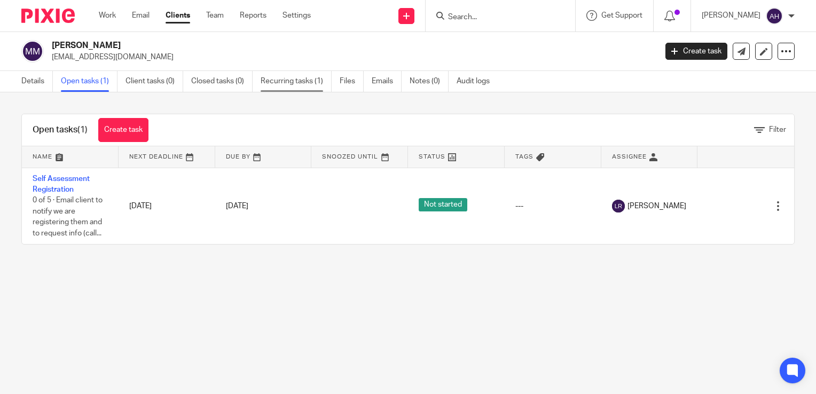
click at [303, 84] on link "Recurring tasks (1)" at bounding box center [296, 81] width 71 height 21
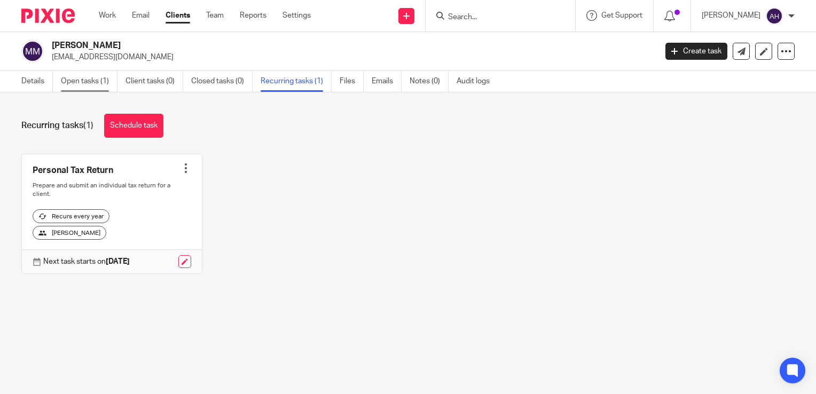
click at [80, 80] on link "Open tasks (1)" at bounding box center [89, 81] width 57 height 21
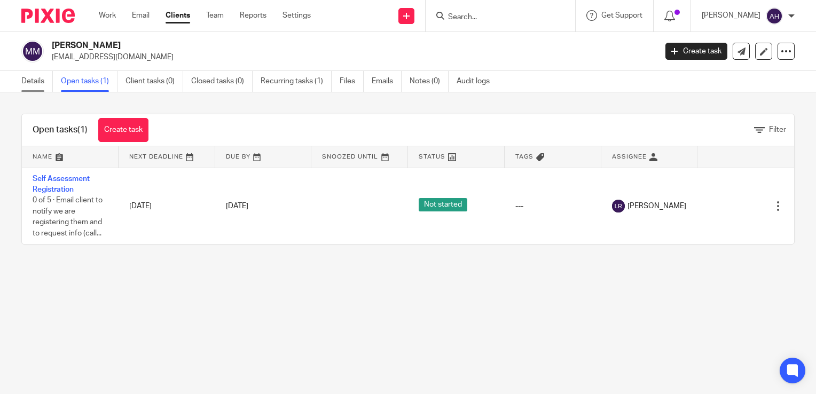
click at [40, 82] on link "Details" at bounding box center [36, 81] width 31 height 21
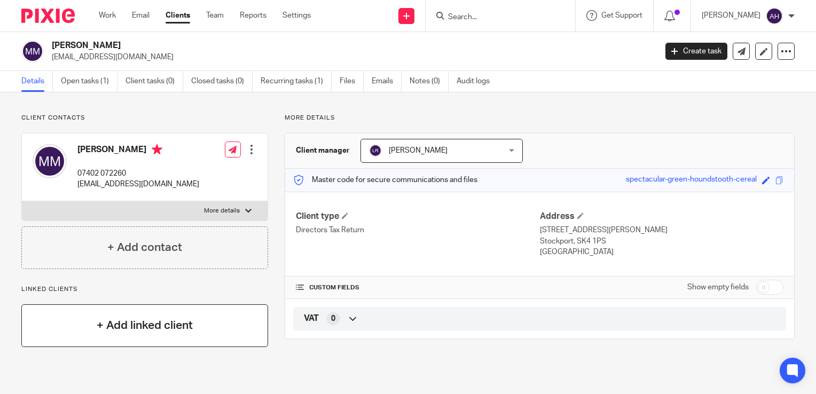
click at [161, 324] on h4 "+ Add linked client" at bounding box center [145, 325] width 96 height 17
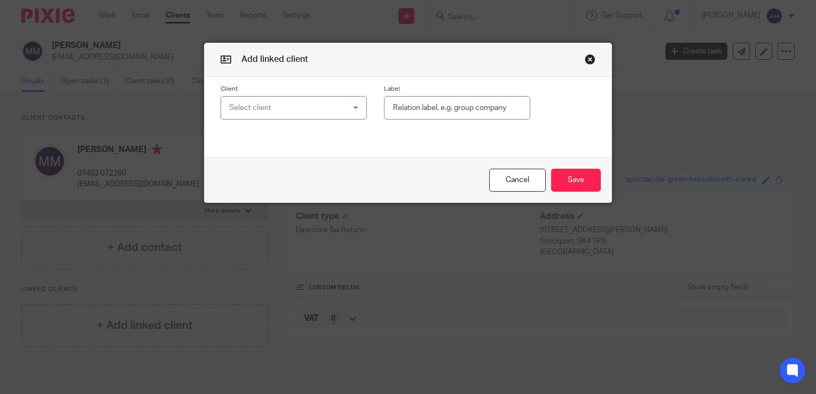
click at [279, 107] on div "Select client" at bounding box center [284, 108] width 110 height 22
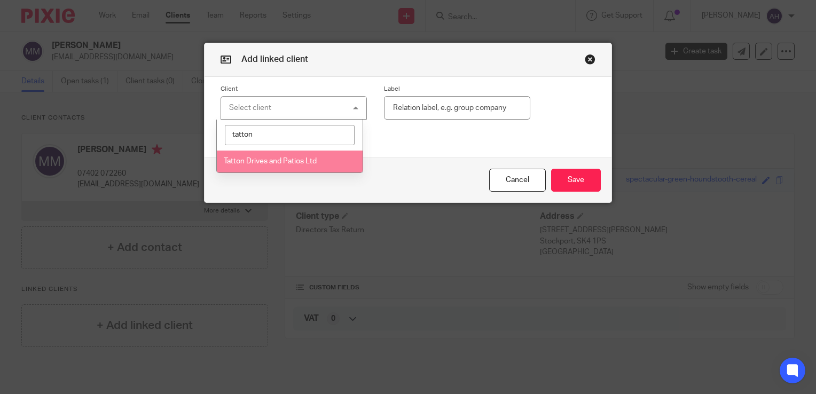
type input "tatton"
click at [303, 162] on span "Tatton Drives and Patios Ltd" at bounding box center [270, 160] width 93 height 7
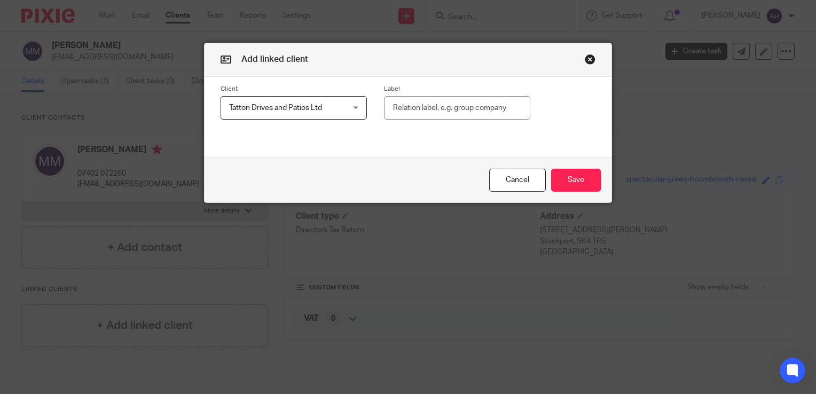
click at [406, 108] on input "text" at bounding box center [457, 108] width 146 height 24
type input "Director"
click at [568, 182] on button "Save" at bounding box center [576, 180] width 50 height 23
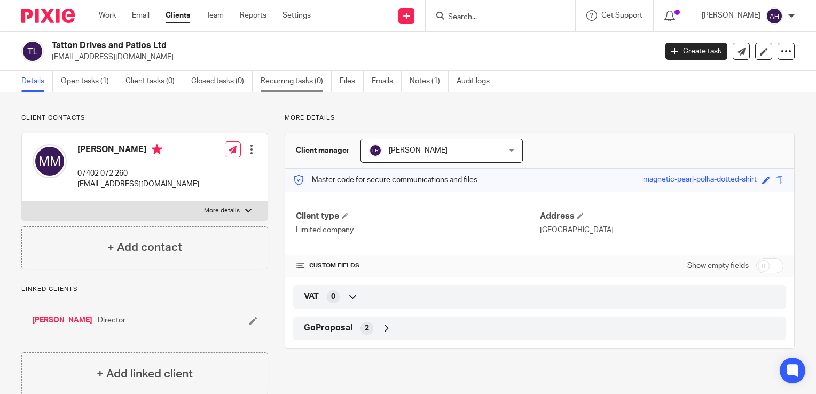
click at [297, 82] on link "Recurring tasks (0)" at bounding box center [296, 81] width 71 height 21
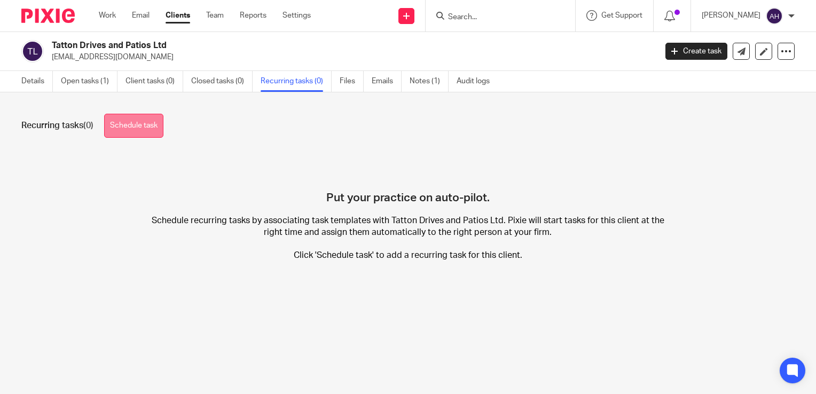
click at [137, 125] on link "Schedule task" at bounding box center [133, 126] width 59 height 24
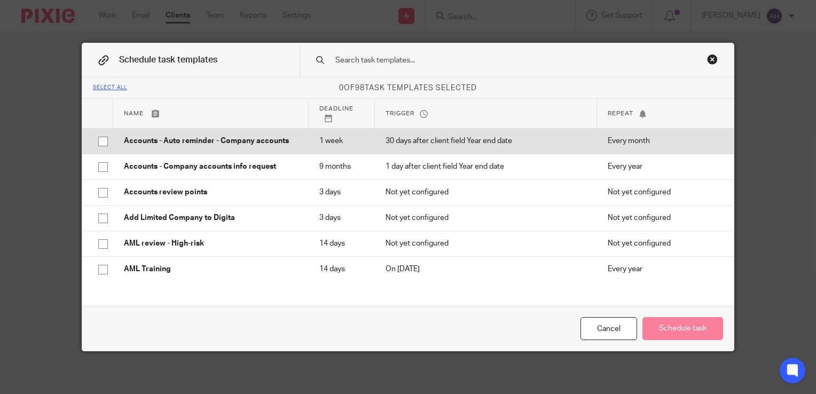
click at [98, 140] on input "checkbox" at bounding box center [103, 141] width 20 height 20
checkbox input "true"
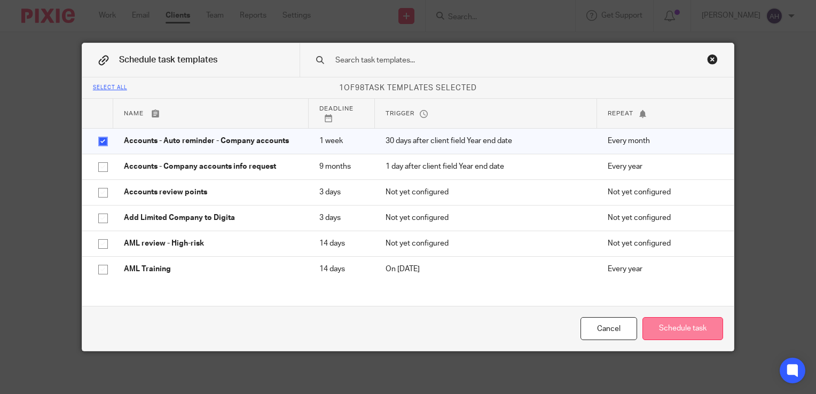
click at [685, 330] on button "Schedule task" at bounding box center [682, 328] width 81 height 23
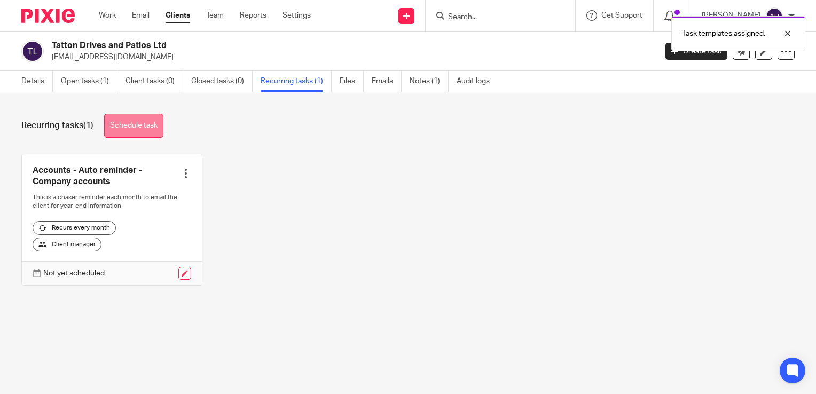
click at [141, 127] on link "Schedule task" at bounding box center [133, 126] width 59 height 24
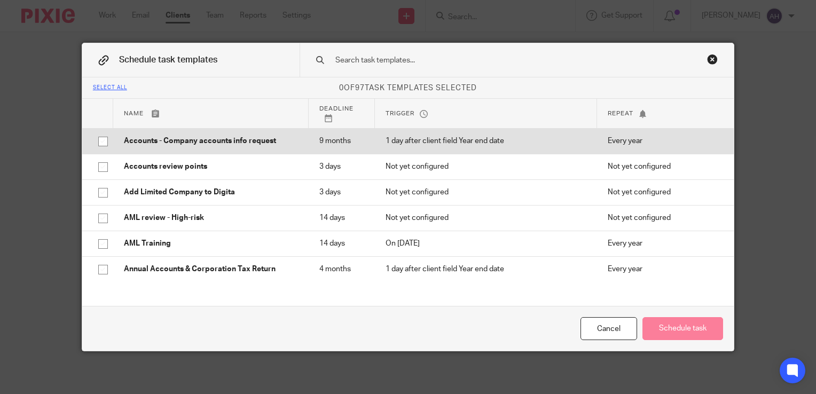
drag, startPoint x: 99, startPoint y: 141, endPoint x: 105, endPoint y: 145, distance: 7.0
click at [99, 141] on input "checkbox" at bounding box center [103, 141] width 20 height 20
checkbox input "true"
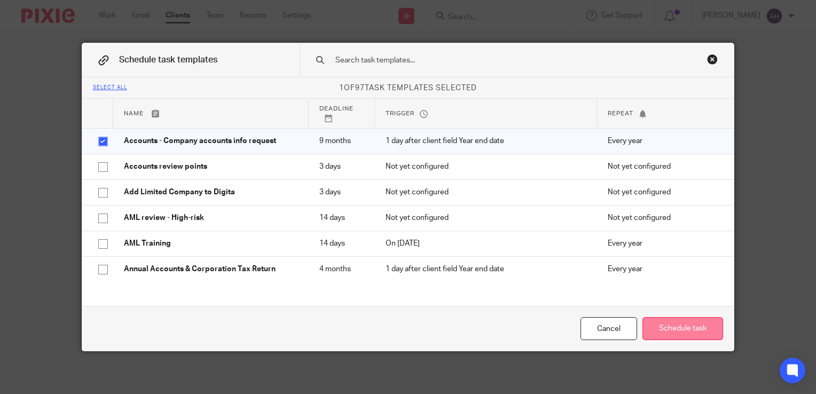
click at [687, 329] on button "Schedule task" at bounding box center [682, 328] width 81 height 23
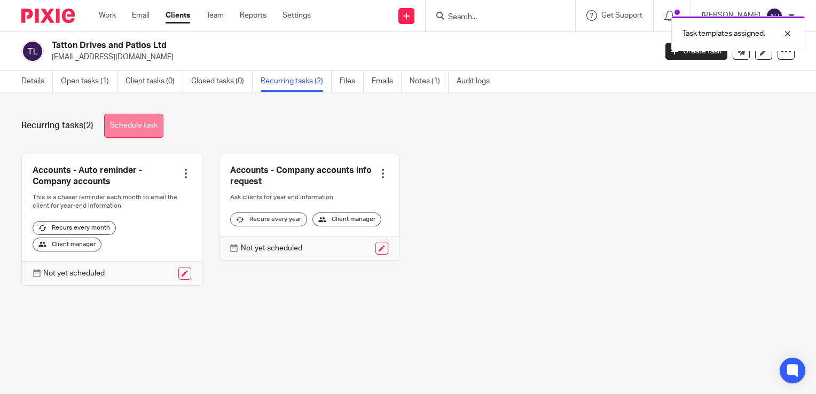
click at [130, 125] on link "Schedule task" at bounding box center [133, 126] width 59 height 24
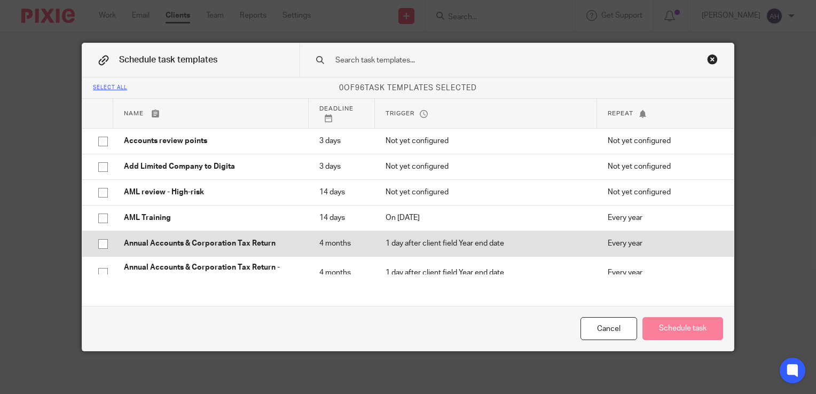
click at [97, 245] on input "checkbox" at bounding box center [103, 244] width 20 height 20
checkbox input "true"
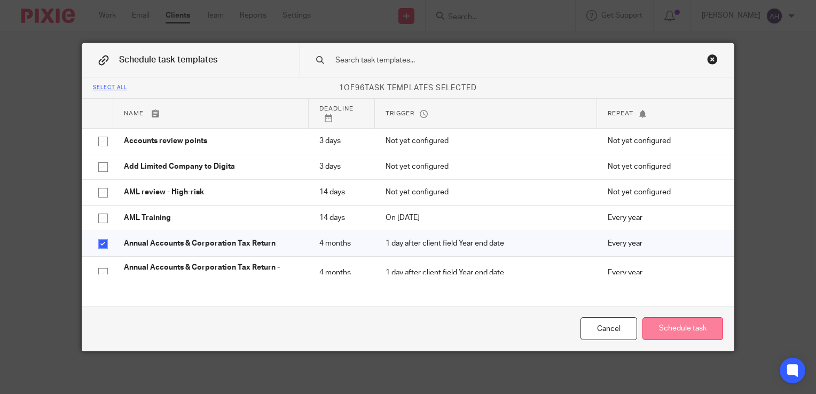
click at [681, 330] on button "Schedule task" at bounding box center [682, 328] width 81 height 23
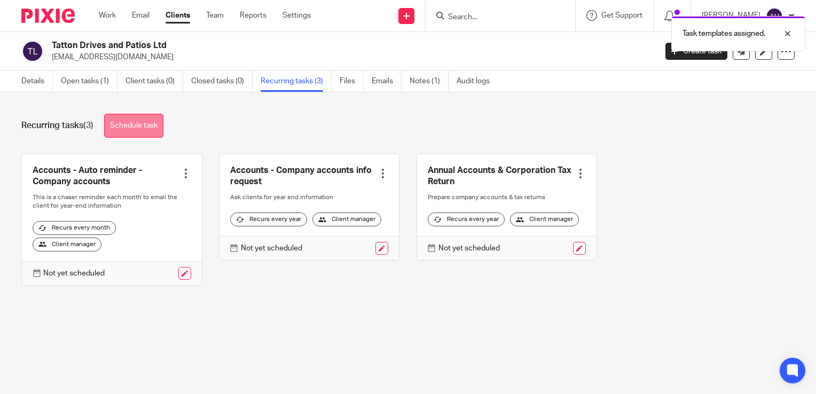
click at [138, 123] on link "Schedule task" at bounding box center [133, 126] width 59 height 24
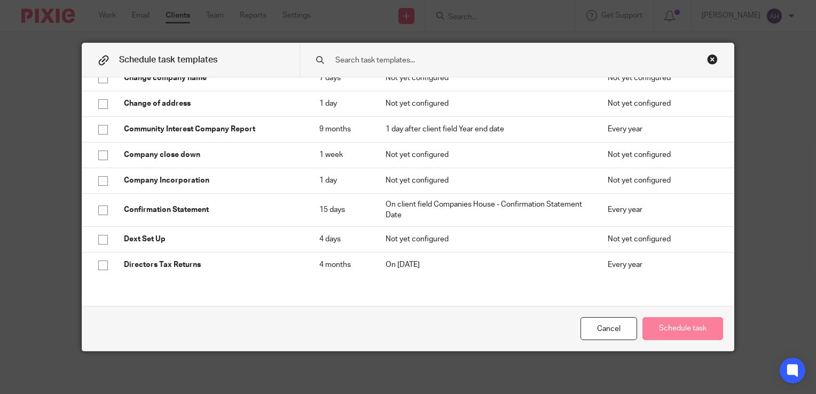
scroll to position [801, 0]
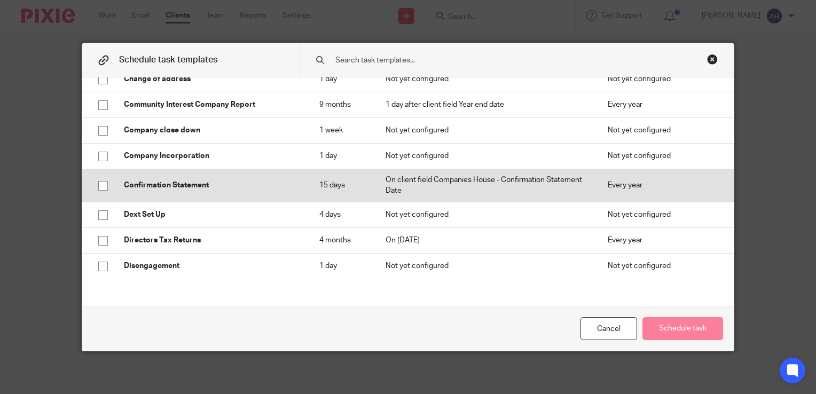
click at [213, 191] on p "Confirmation Statement" at bounding box center [211, 185] width 174 height 11
checkbox input "true"
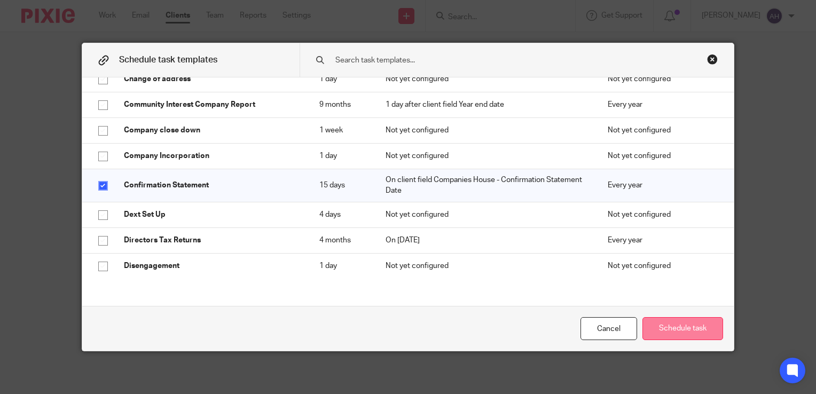
click at [683, 327] on button "Schedule task" at bounding box center [682, 328] width 81 height 23
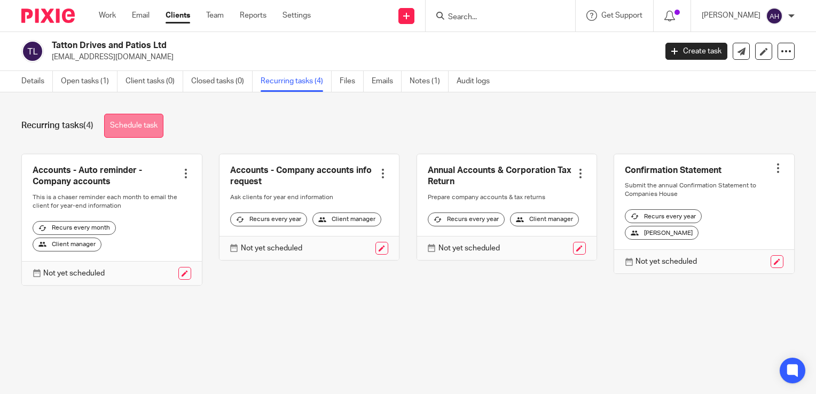
click at [145, 127] on link "Schedule task" at bounding box center [133, 126] width 59 height 24
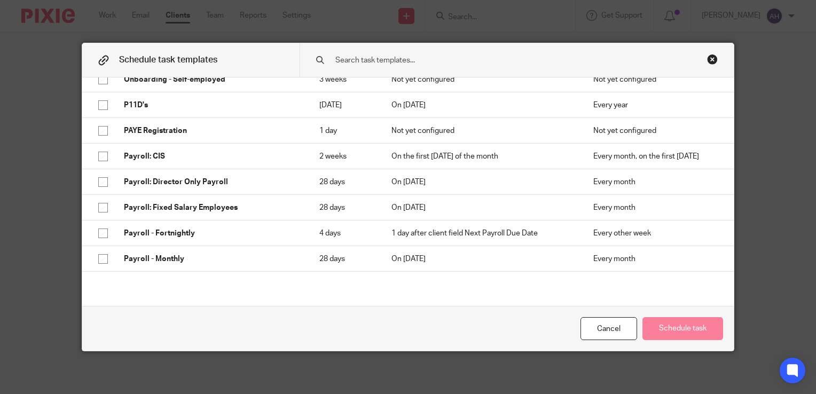
scroll to position [1655, 0]
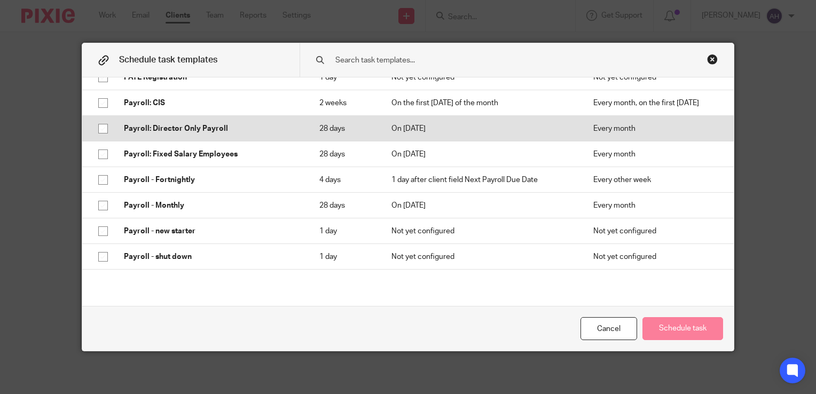
click at [207, 134] on p "Payroll: Director Only Payroll" at bounding box center [211, 128] width 174 height 11
checkbox input "true"
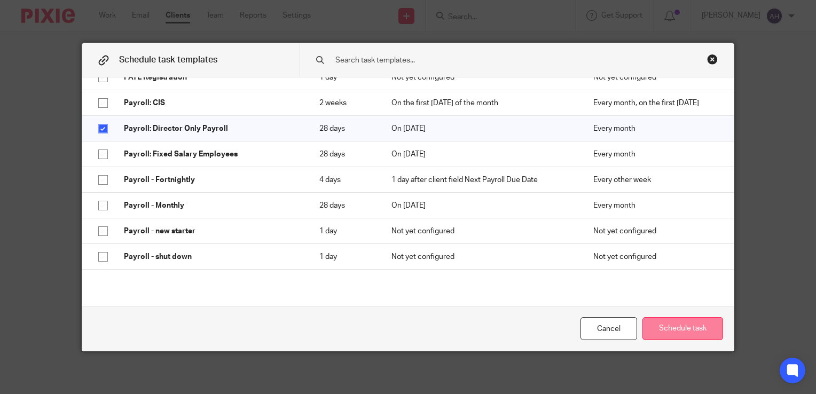
click at [680, 328] on button "Schedule task" at bounding box center [682, 328] width 81 height 23
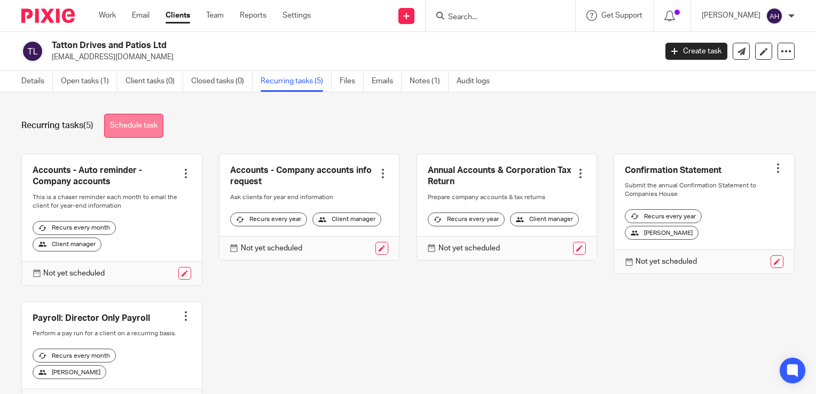
click at [138, 125] on link "Schedule task" at bounding box center [133, 126] width 59 height 24
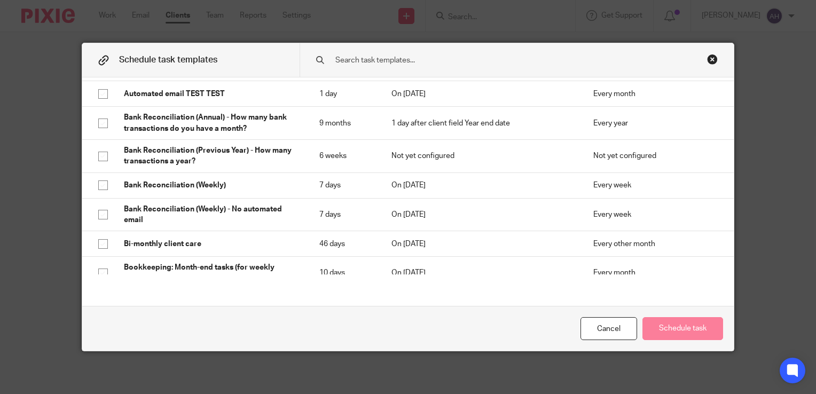
scroll to position [427, 0]
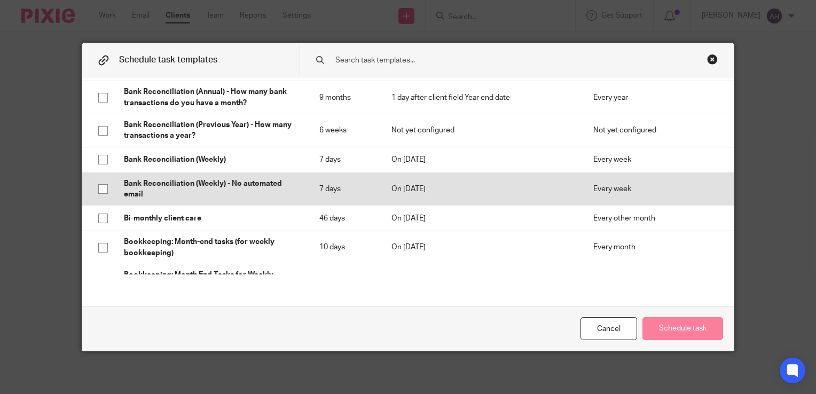
click at [221, 195] on p "Bank Reconciliation (Weekly) - No automated email" at bounding box center [211, 189] width 174 height 22
checkbox input "true"
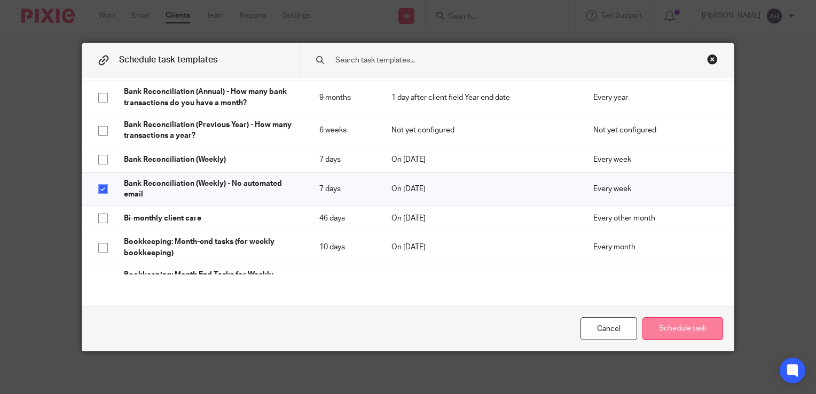
click at [683, 326] on button "Schedule task" at bounding box center [682, 328] width 81 height 23
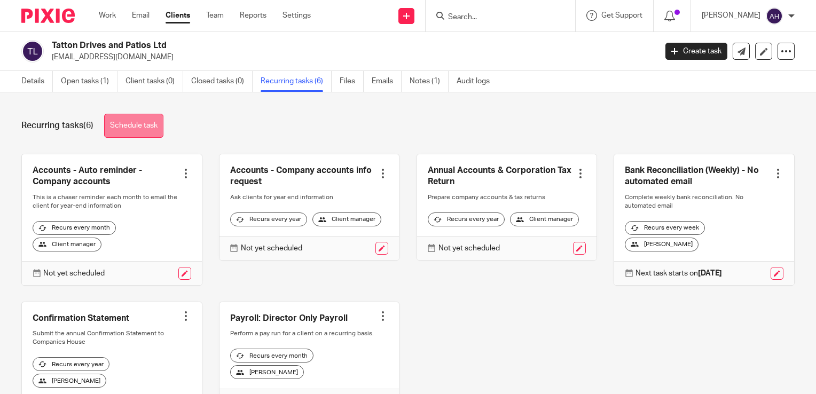
click at [127, 127] on link "Schedule task" at bounding box center [133, 126] width 59 height 24
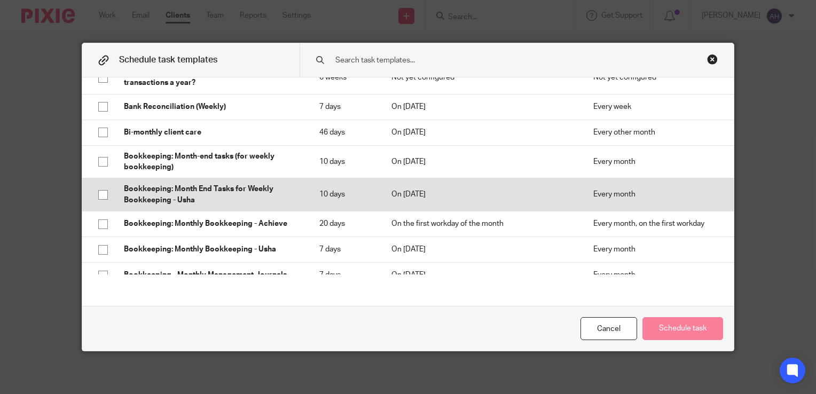
scroll to position [480, 0]
click at [232, 228] on p "Bookkeeping: Monthly Bookkeeping - Achieve" at bounding box center [211, 223] width 174 height 11
checkbox input "true"
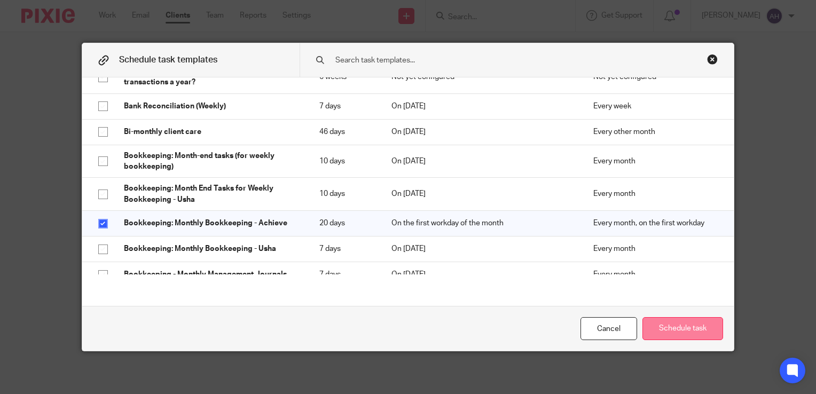
click at [697, 332] on button "Schedule task" at bounding box center [682, 328] width 81 height 23
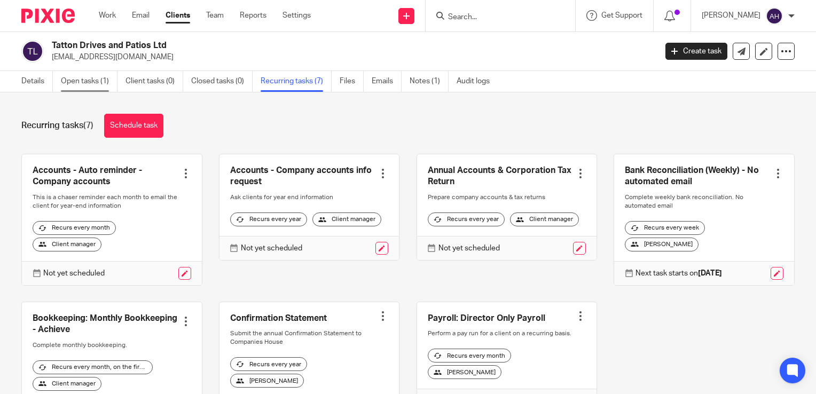
click at [81, 83] on link "Open tasks (1)" at bounding box center [89, 81] width 57 height 21
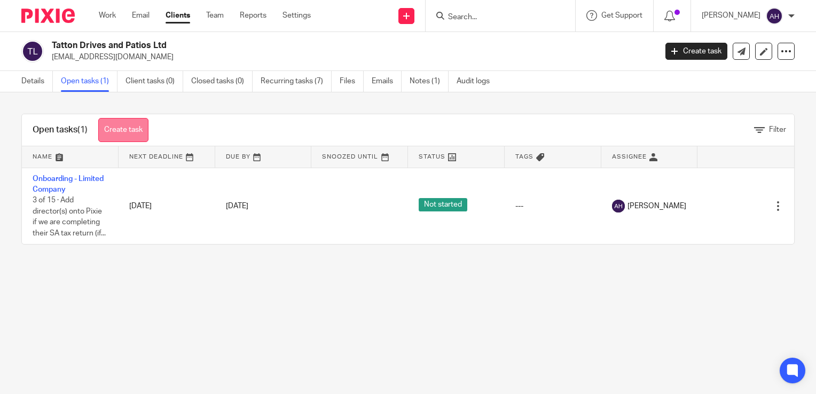
click at [129, 130] on link "Create task" at bounding box center [123, 130] width 50 height 24
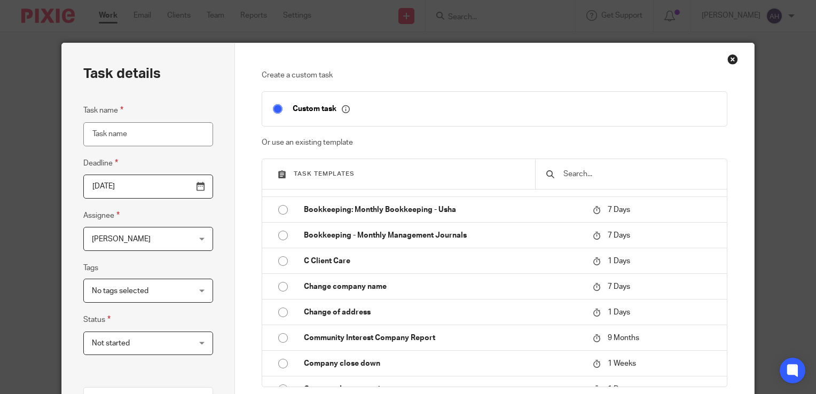
scroll to position [747, 0]
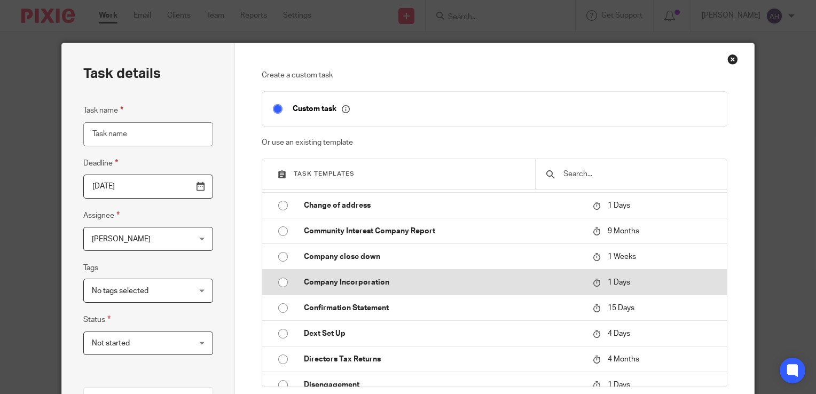
click at [375, 282] on p "Company Incorporation" at bounding box center [443, 282] width 278 height 11
type input "2025-09-26"
type input "Company Incorporation"
checkbox input "false"
radio input "true"
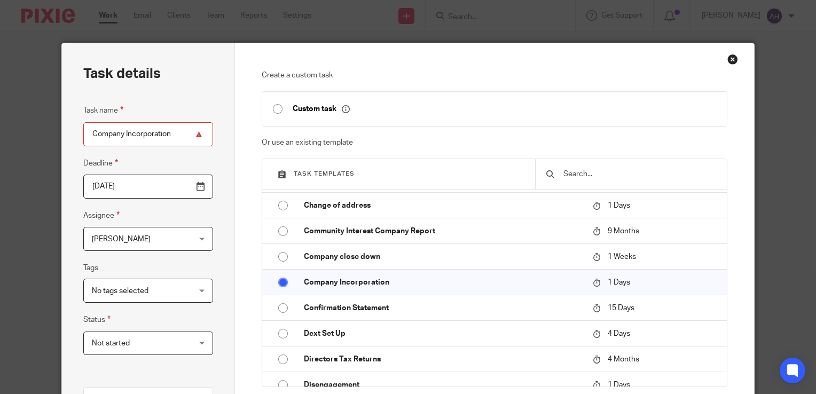
click at [198, 240] on div "Ann Herring Ann Herring" at bounding box center [148, 239] width 130 height 24
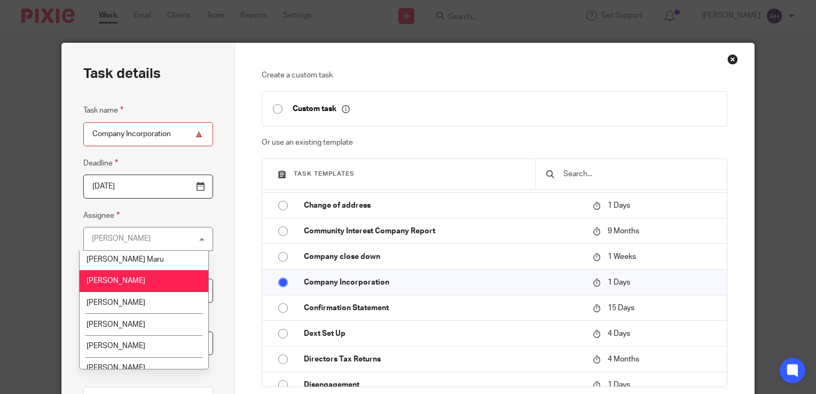
scroll to position [100, 0]
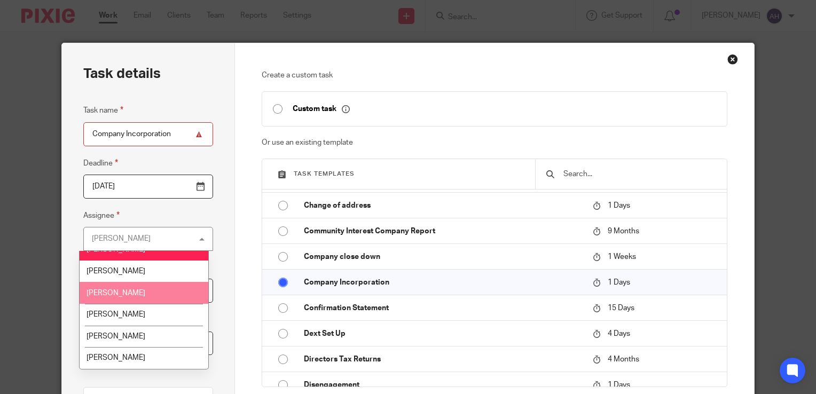
click at [161, 291] on li "[PERSON_NAME]" at bounding box center [144, 293] width 129 height 22
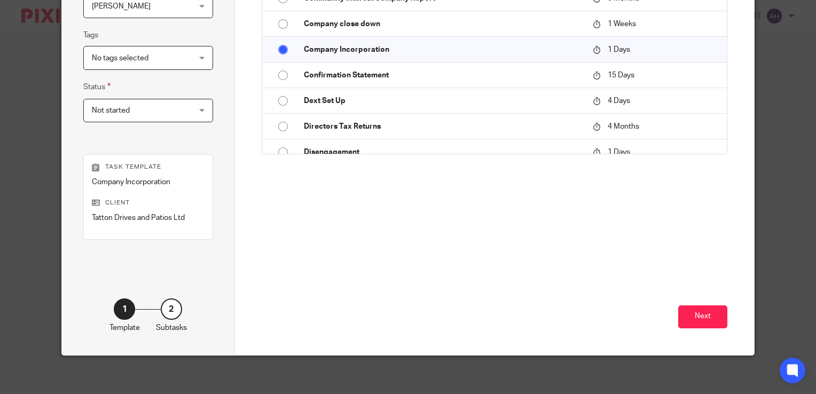
scroll to position [236, 0]
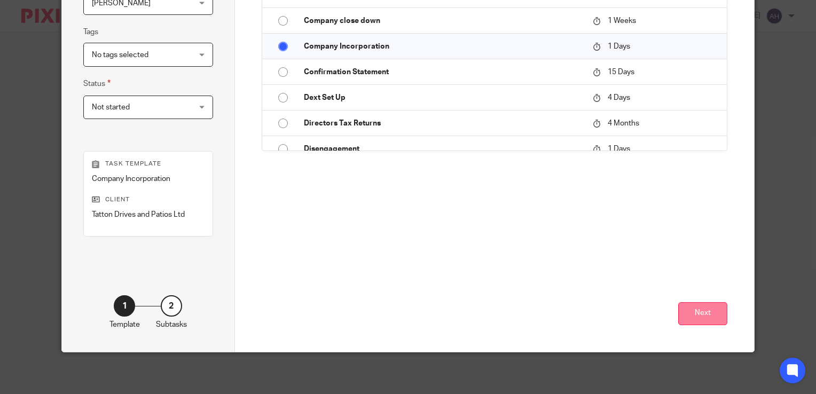
click at [702, 314] on button "Next" at bounding box center [702, 313] width 49 height 23
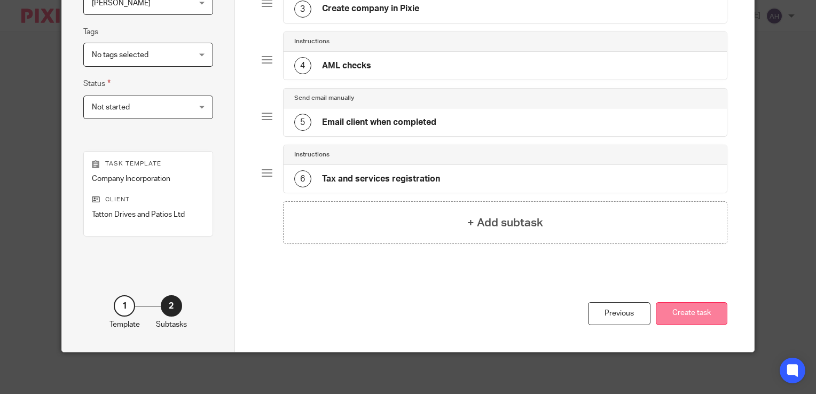
click at [691, 313] on button "Create task" at bounding box center [692, 313] width 72 height 23
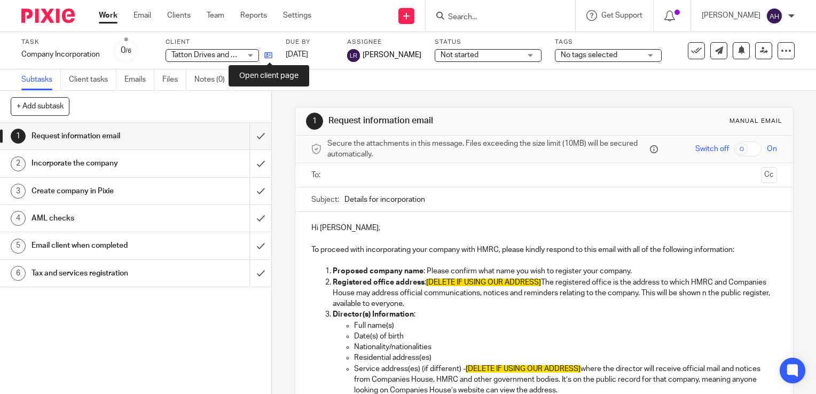
click at [270, 55] on icon at bounding box center [268, 55] width 8 height 8
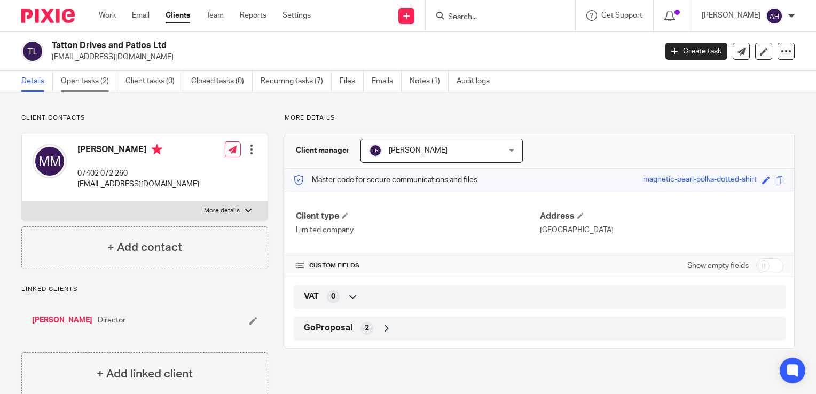
click at [92, 82] on link "Open tasks (2)" at bounding box center [89, 81] width 57 height 21
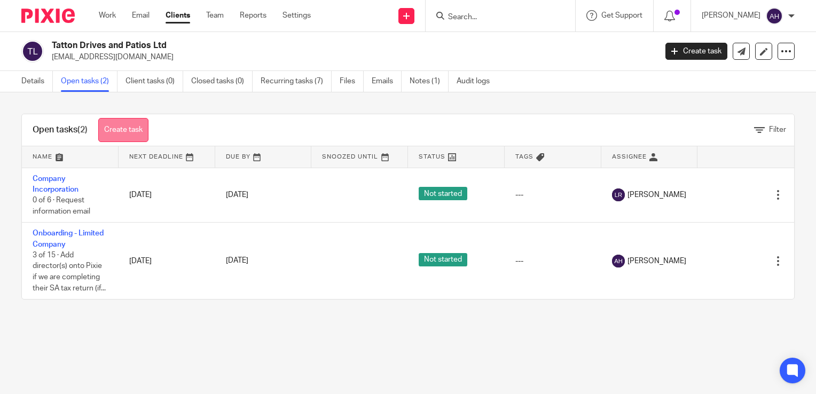
click at [130, 130] on link "Create task" at bounding box center [123, 130] width 50 height 24
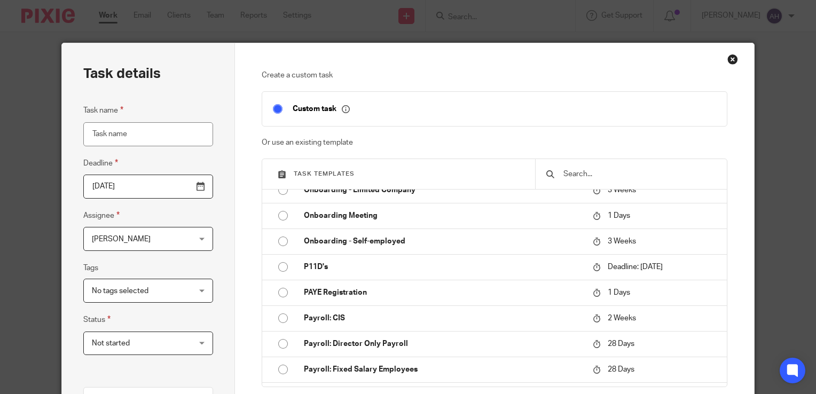
scroll to position [1548, 0]
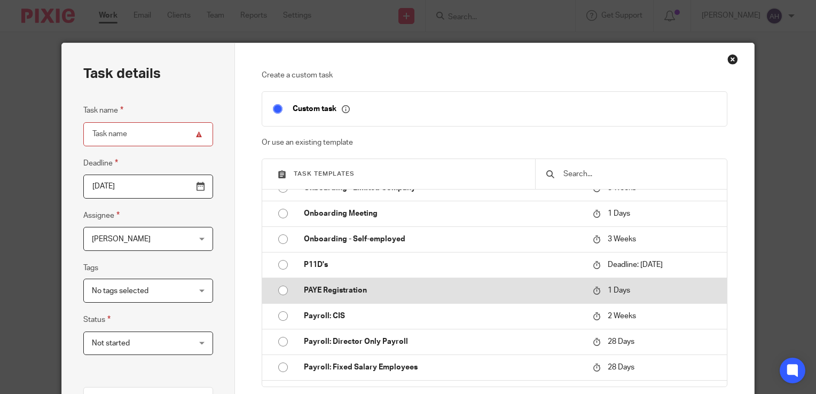
click at [382, 296] on p "PAYE Registration" at bounding box center [443, 290] width 278 height 11
type input "2025-09-26"
type input "PAYE Registration"
checkbox input "false"
radio input "true"
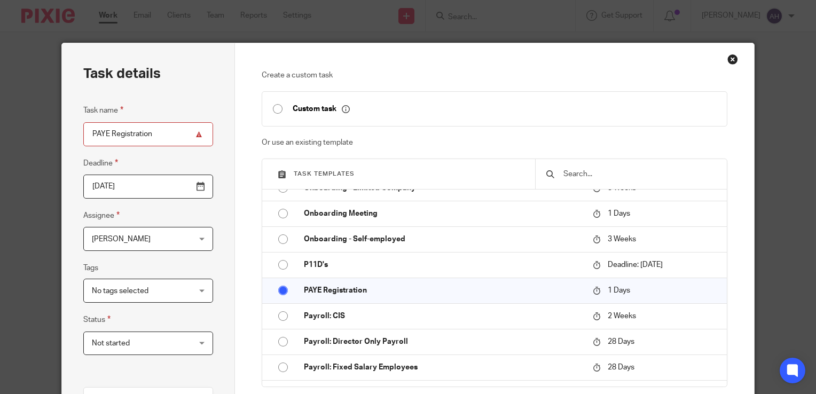
click at [199, 238] on div "Ann Herring Ann Herring" at bounding box center [148, 239] width 130 height 24
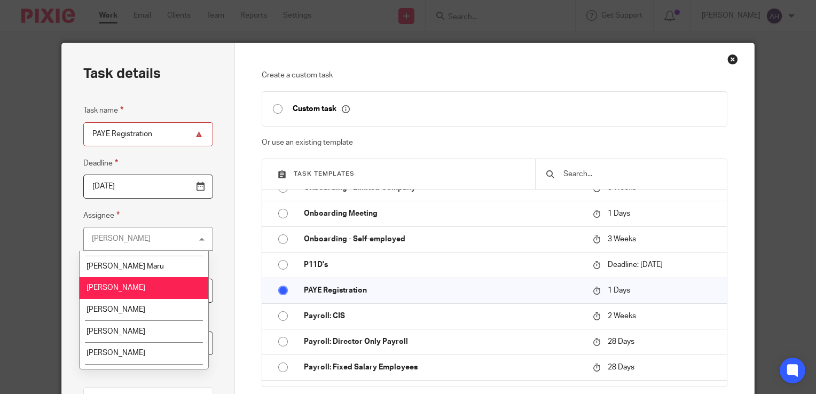
scroll to position [100, 0]
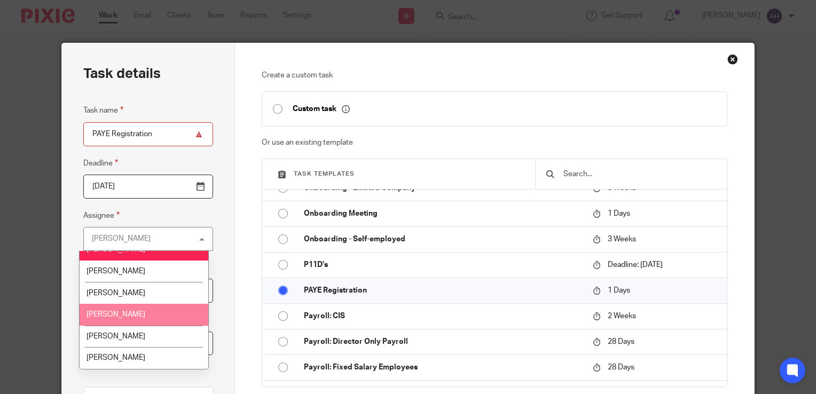
click at [164, 312] on li "[PERSON_NAME]" at bounding box center [144, 315] width 129 height 22
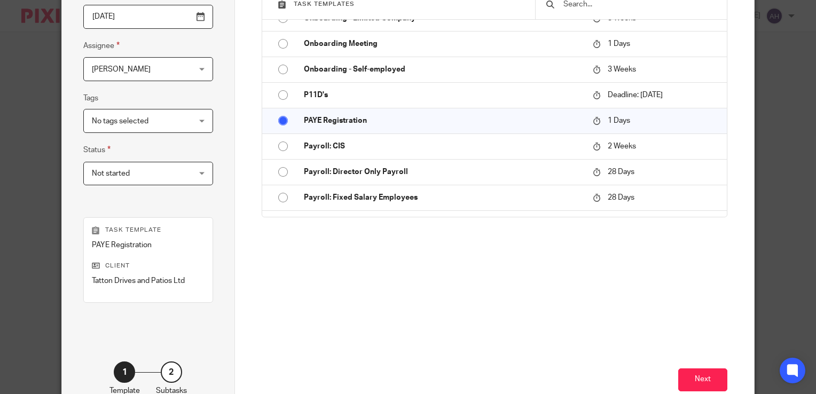
scroll to position [236, 0]
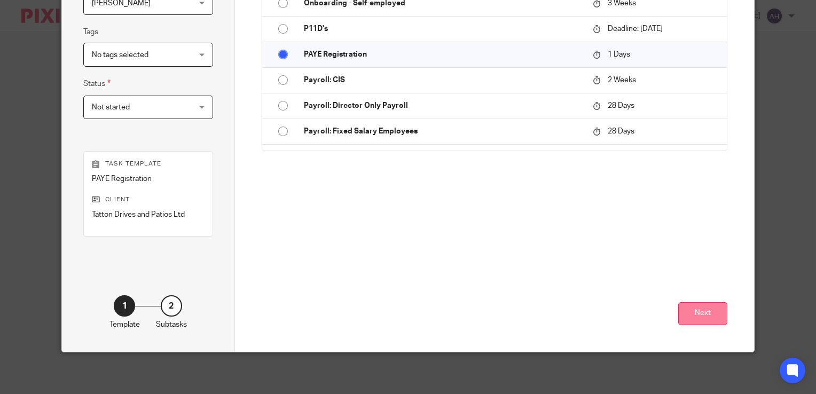
click at [699, 313] on button "Next" at bounding box center [702, 313] width 49 height 23
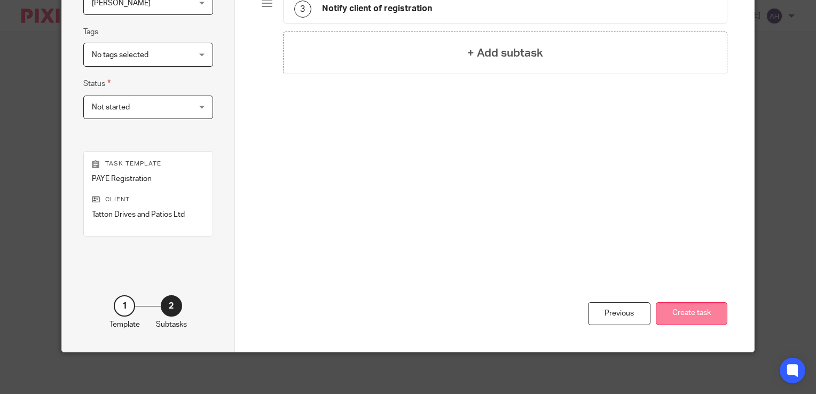
click at [693, 312] on button "Create task" at bounding box center [692, 313] width 72 height 23
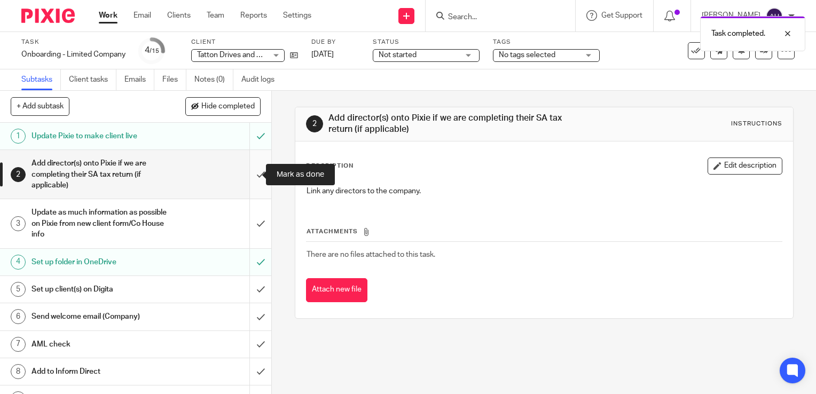
click at [250, 173] on input "submit" at bounding box center [135, 174] width 271 height 49
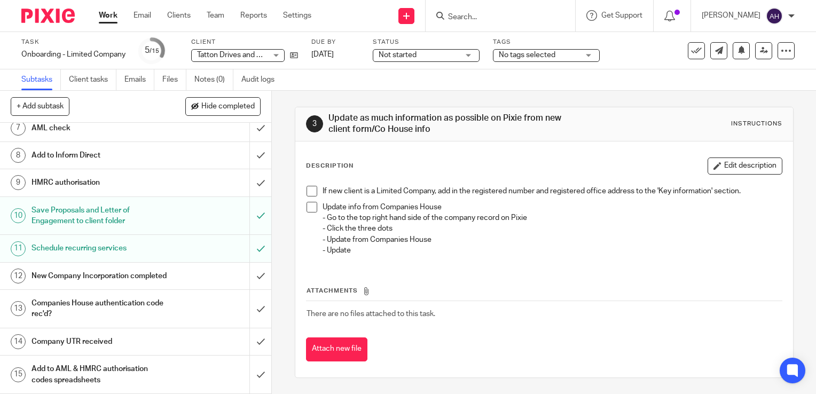
scroll to position [225, 0]
click at [211, 370] on div "Add to AML & HMRC authorisation codes spreadsheets" at bounding box center [135, 374] width 208 height 27
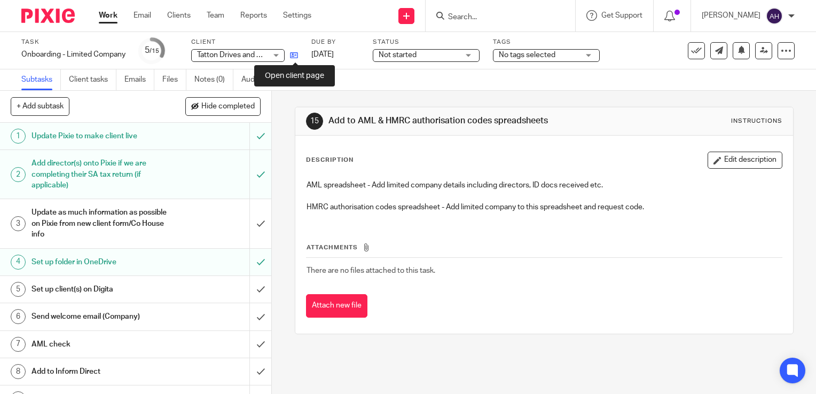
click at [294, 54] on icon at bounding box center [294, 55] width 8 height 8
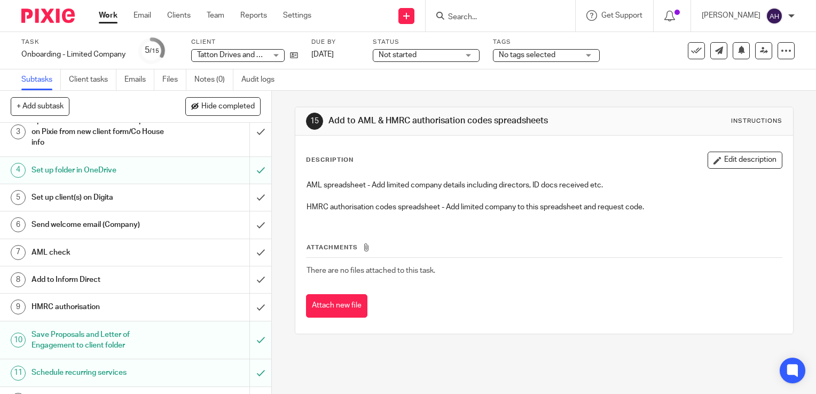
scroll to position [225, 0]
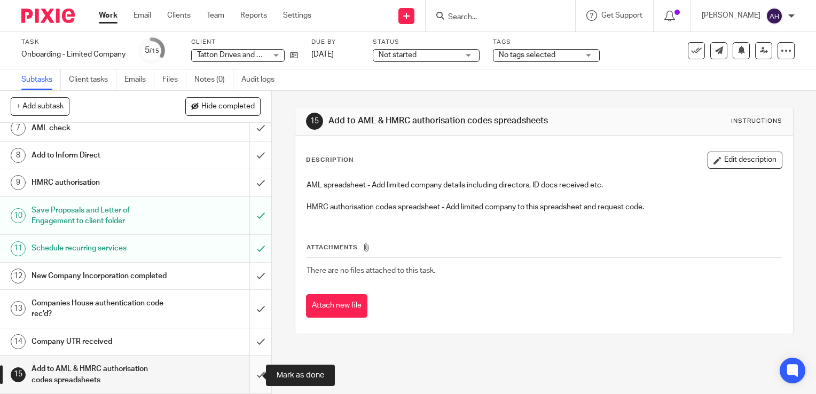
click at [249, 375] on input "submit" at bounding box center [135, 375] width 271 height 38
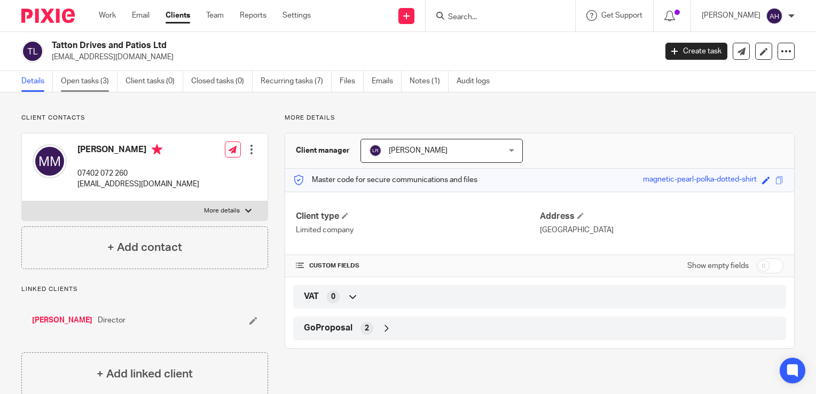
click at [88, 83] on link "Open tasks (3)" at bounding box center [89, 81] width 57 height 21
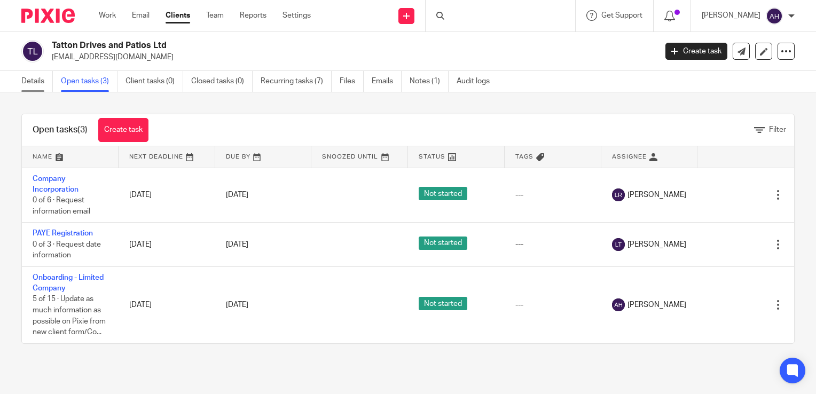
click at [40, 82] on link "Details" at bounding box center [36, 81] width 31 height 21
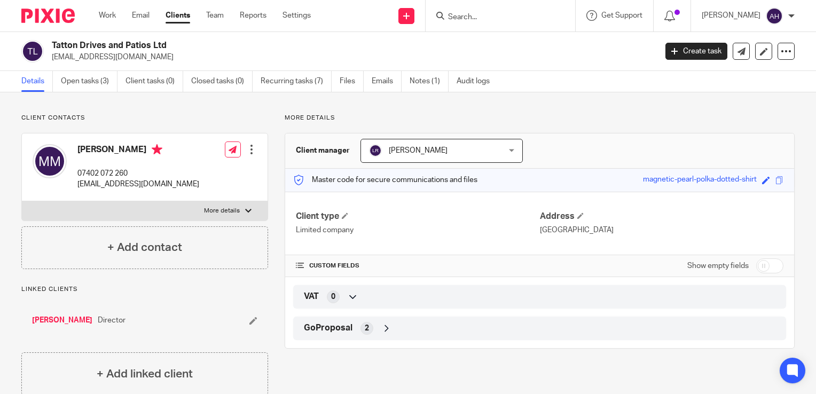
click at [247, 209] on div at bounding box center [248, 211] width 6 height 6
click at [22, 201] on input "More details" at bounding box center [21, 201] width 1 height 1
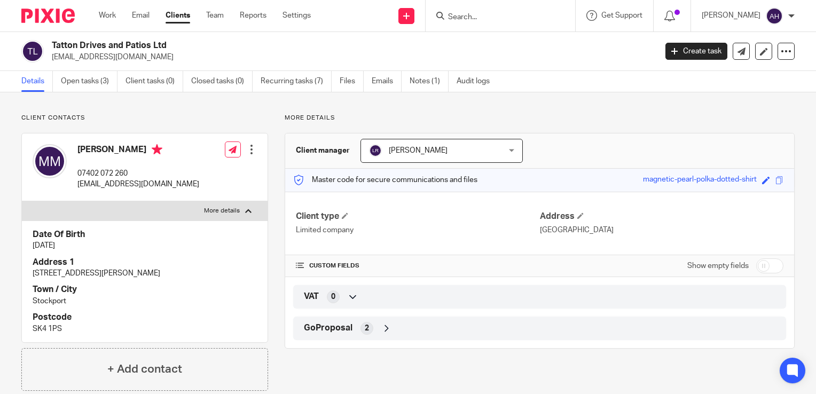
click at [246, 209] on div at bounding box center [248, 211] width 6 height 6
click at [22, 201] on input "More details" at bounding box center [21, 201] width 1 height 1
checkbox input "false"
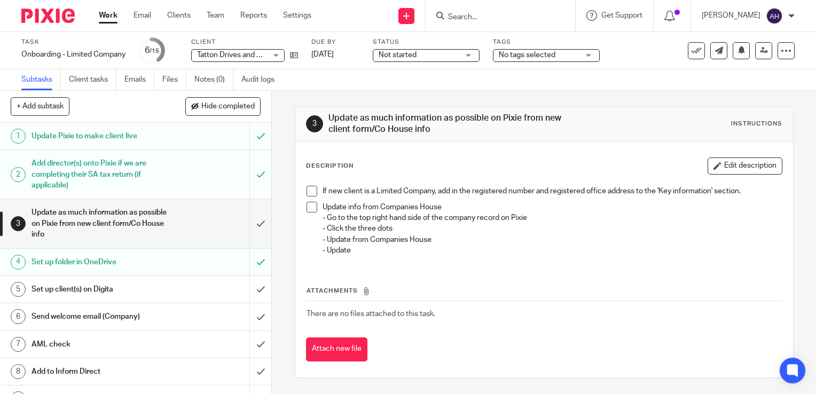
click at [166, 318] on div "Send welcome email (Company)" at bounding box center [135, 317] width 208 height 16
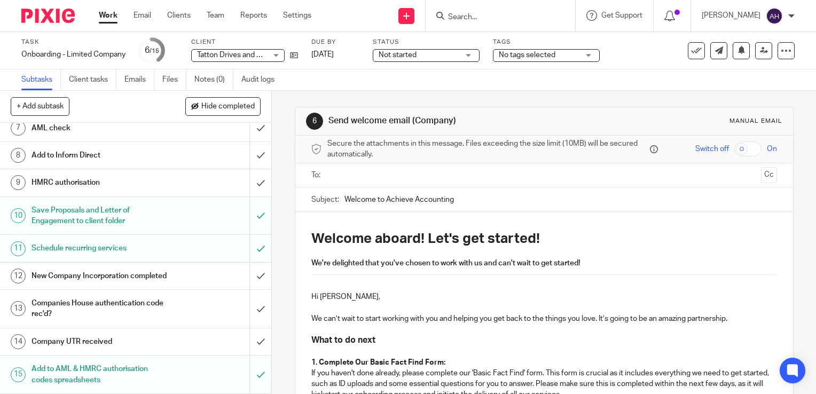
scroll to position [225, 0]
click at [350, 172] on input "text" at bounding box center [543, 175] width 425 height 12
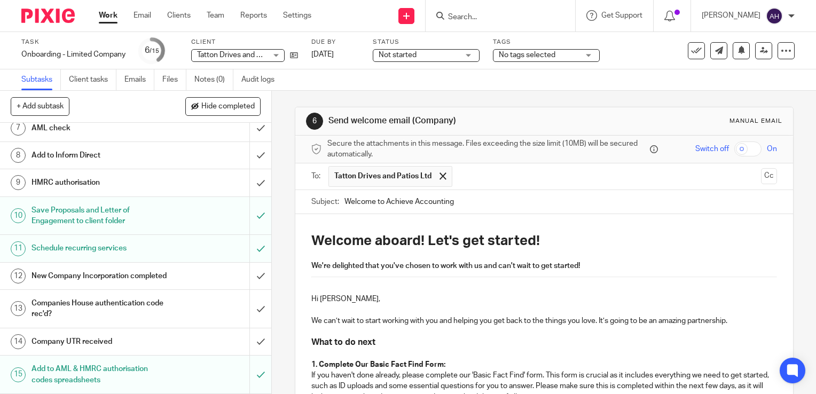
click at [479, 202] on input "Welcome to Achieve Accounting" at bounding box center [560, 202] width 432 height 24
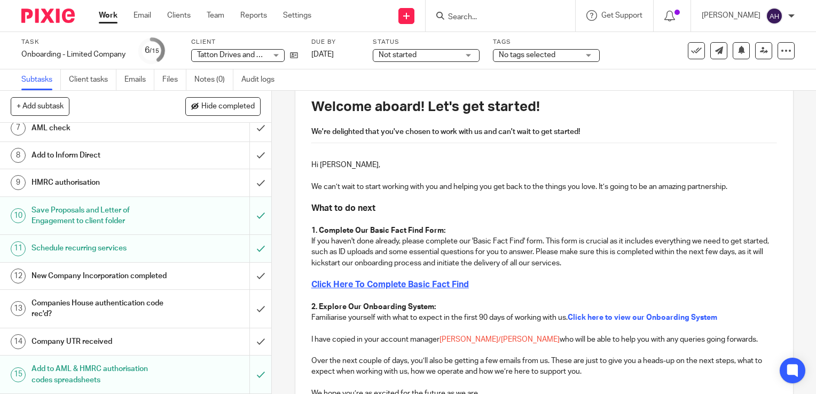
scroll to position [160, 0]
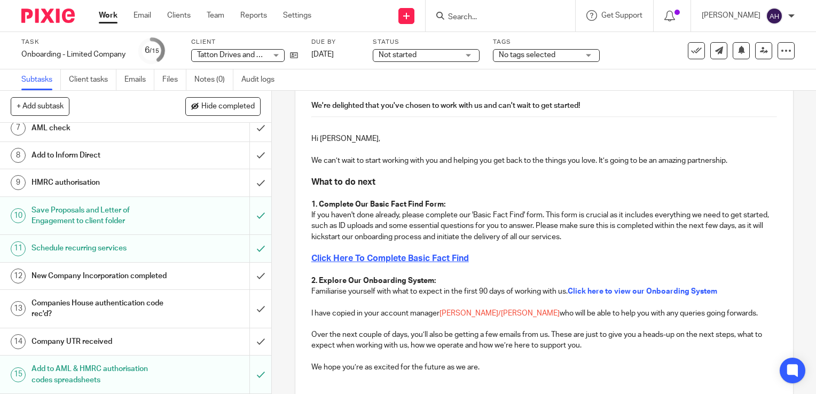
type input "Welcome to Achieve Accounting"
click at [352, 204] on strong "Complete Our Basic Fact Find Form:" at bounding box center [382, 204] width 127 height 7
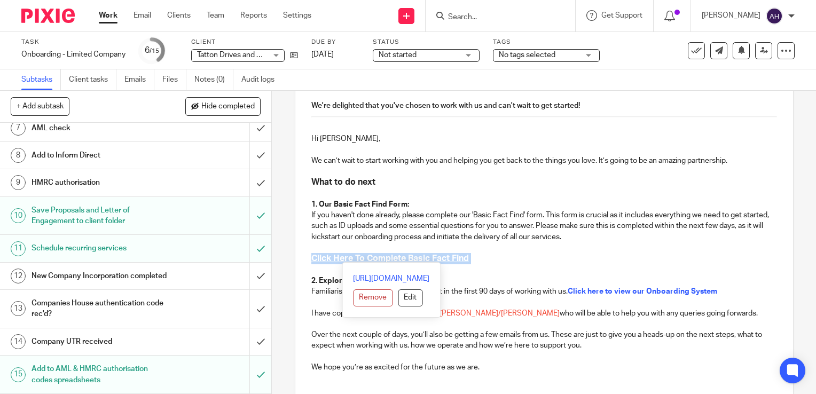
drag, startPoint x: 545, startPoint y: 257, endPoint x: 303, endPoint y: 253, distance: 241.3
click at [303, 253] on div "Welcome aboard! Let's get started! We're delighted that you've chosen to work w…" at bounding box center [544, 217] width 498 height 327
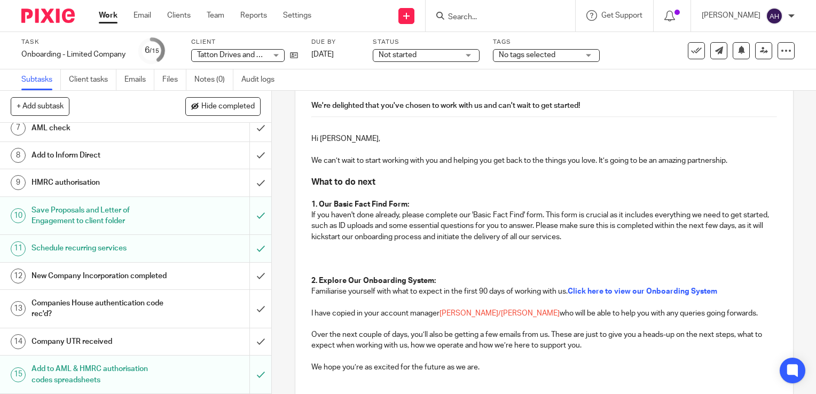
click at [436, 313] on p "I have copied in your account manager [PERSON_NAME]/[PERSON_NAME] who will be a…" at bounding box center [544, 313] width 466 height 11
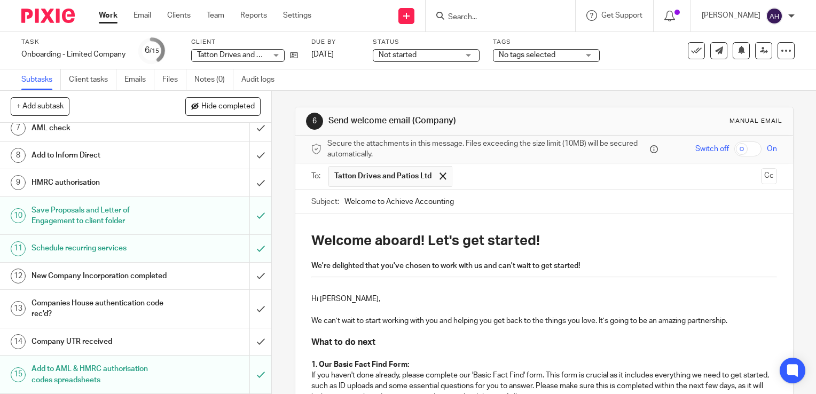
scroll to position [0, 0]
click at [761, 177] on button "Cc" at bounding box center [769, 176] width 16 height 16
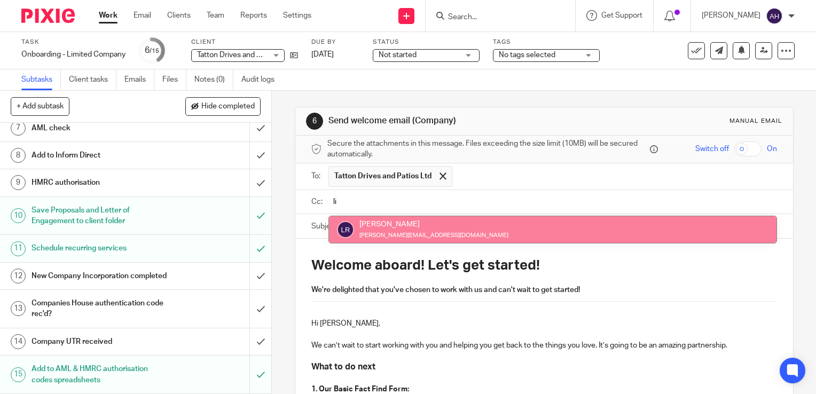
type input "li"
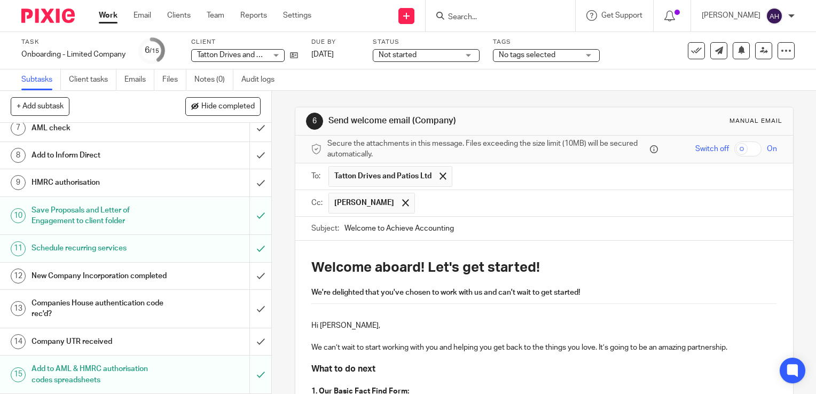
click at [420, 200] on input "text" at bounding box center [596, 203] width 352 height 21
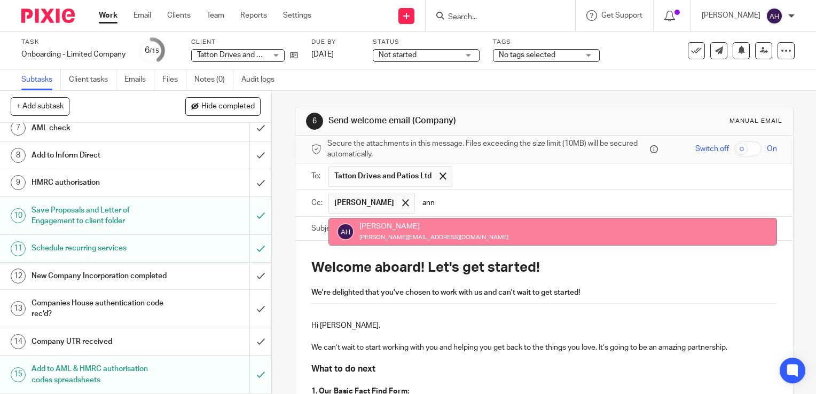
type input "ann"
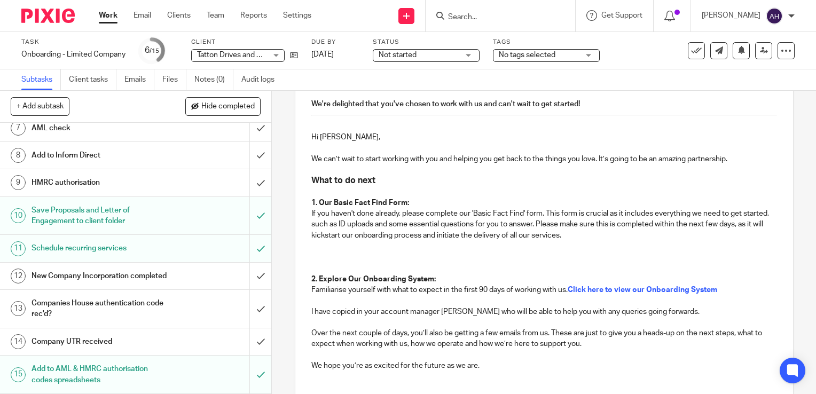
scroll to position [214, 0]
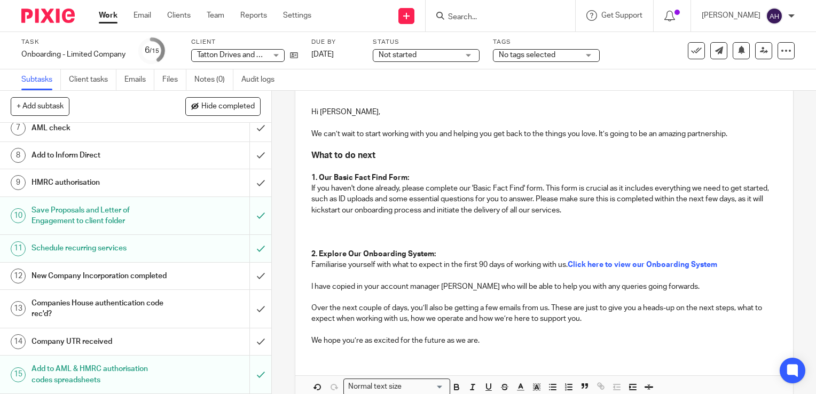
click at [311, 189] on p "If you haven't done already, please complete our 'Basic Fact Find' form. This f…" at bounding box center [544, 199] width 466 height 33
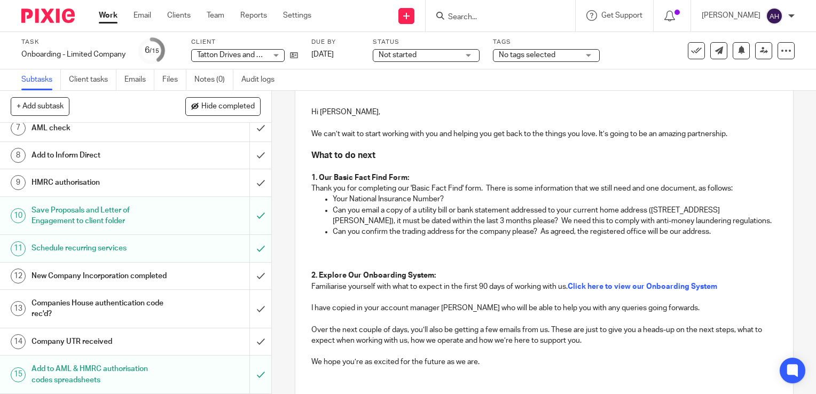
click at [459, 195] on p "Your National Insurance Number?" at bounding box center [555, 199] width 444 height 11
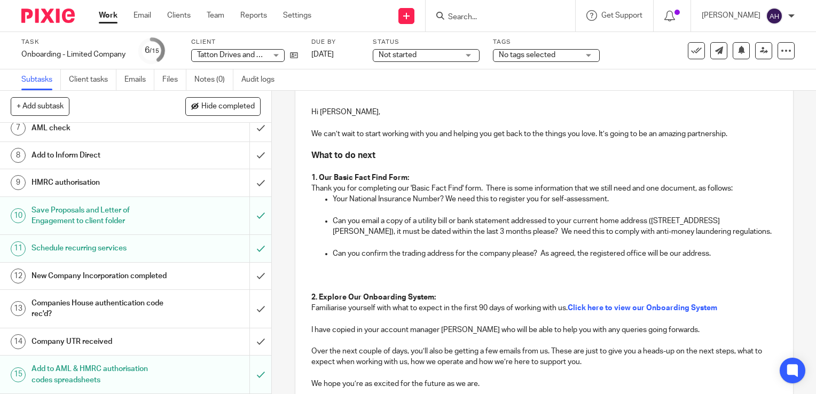
click at [335, 262] on p at bounding box center [544, 264] width 466 height 11
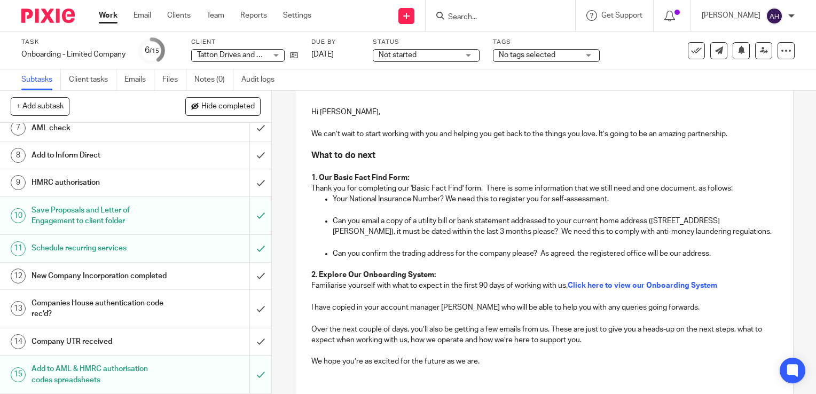
click at [390, 208] on p at bounding box center [555, 210] width 444 height 11
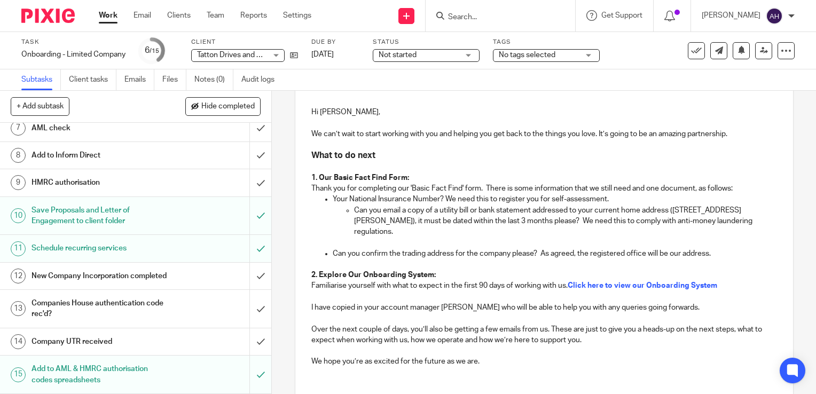
click at [615, 200] on p "Your National Insurance Number? We need this to register you for self-assessmen…" at bounding box center [555, 199] width 444 height 11
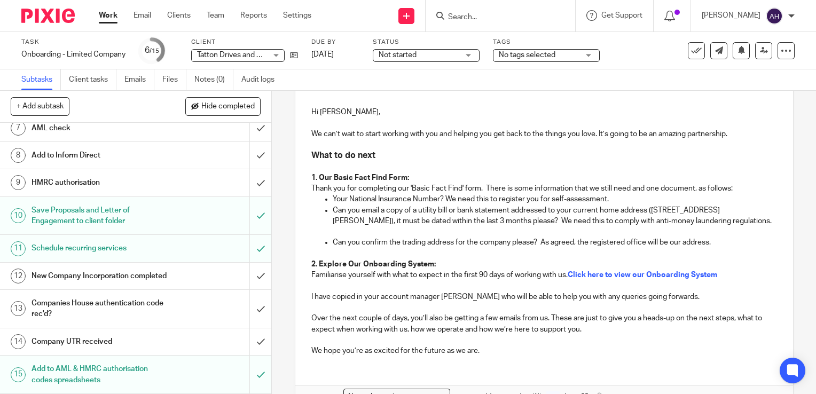
click at [745, 221] on p "Can you email a copy of a utility bill or bank statement addressed to your curr…" at bounding box center [555, 216] width 444 height 22
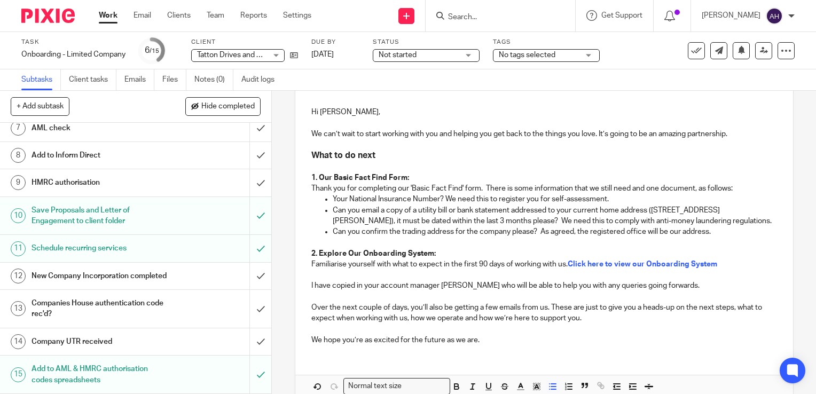
click at [378, 212] on p "Can you email a copy of a utility bill or bank statement addressed to your curr…" at bounding box center [555, 216] width 444 height 22
click at [569, 211] on p "Can you email me a copy of a utility bill or bank statement addressed to your c…" at bounding box center [555, 216] width 444 height 22
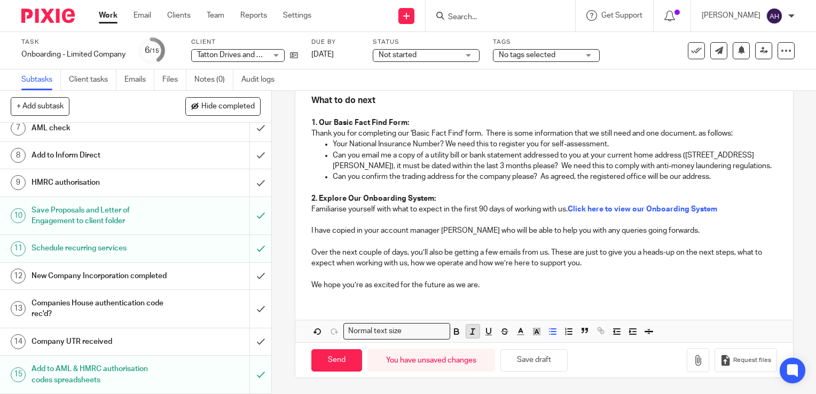
scroll to position [277, 0]
click at [337, 360] on input "Send" at bounding box center [336, 360] width 51 height 23
type input "Sent"
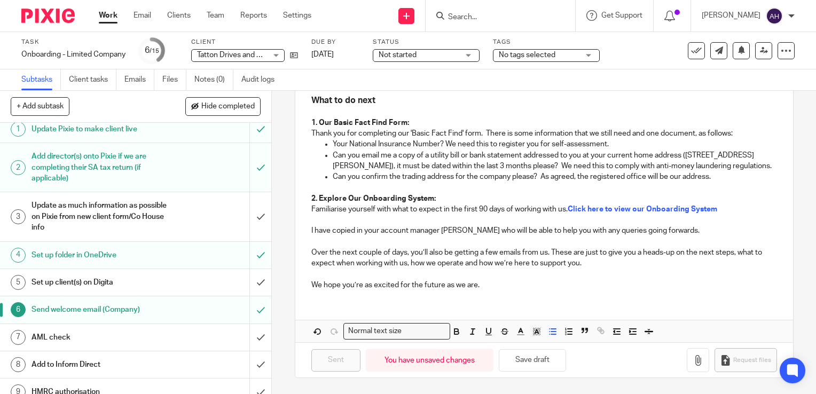
scroll to position [0, 0]
